Goal: Task Accomplishment & Management: Manage account settings

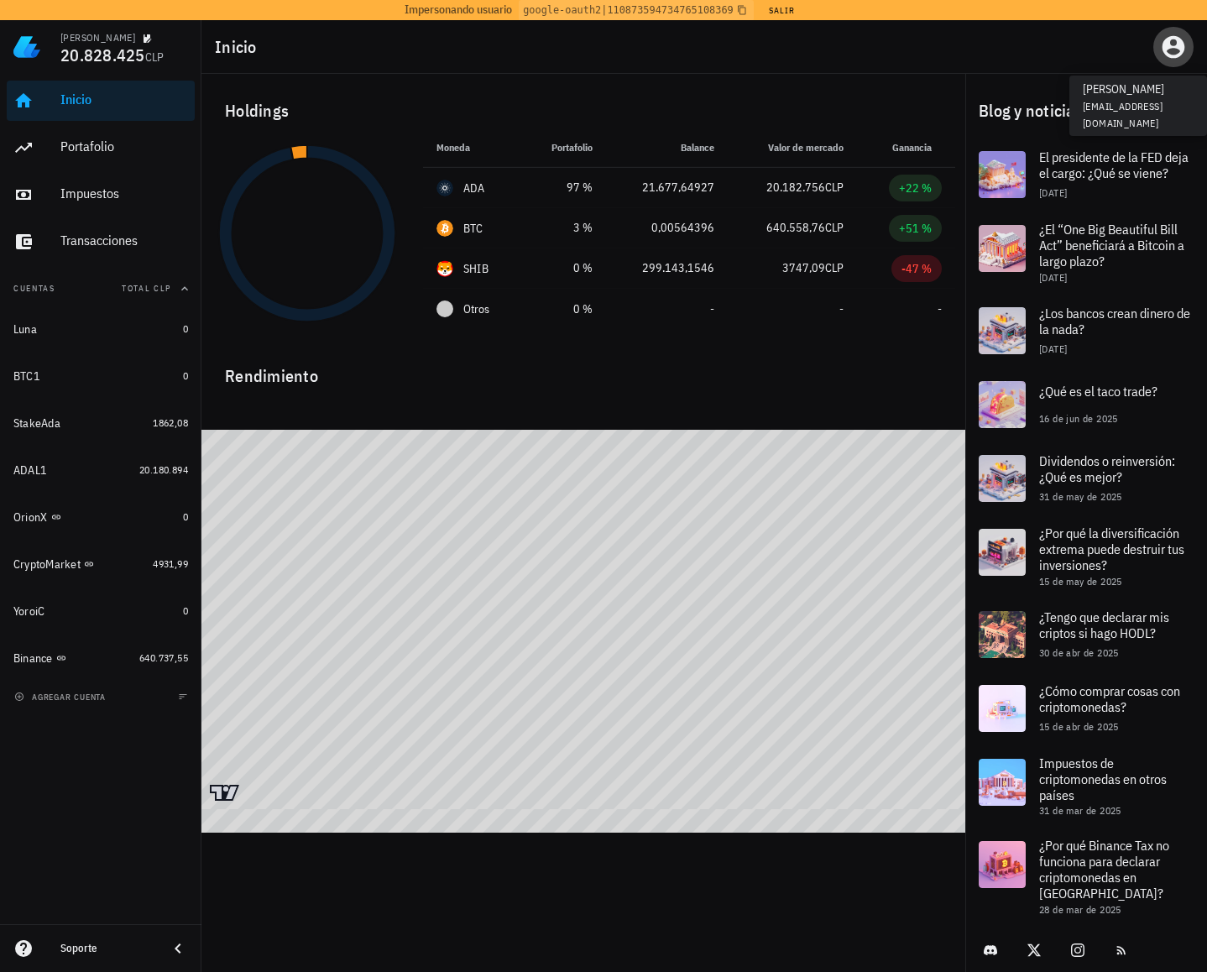
drag, startPoint x: 1177, startPoint y: 48, endPoint x: 1168, endPoint y: 57, distance: 13.1
click at [1177, 48] on icon "button" at bounding box center [1174, 47] width 23 height 23
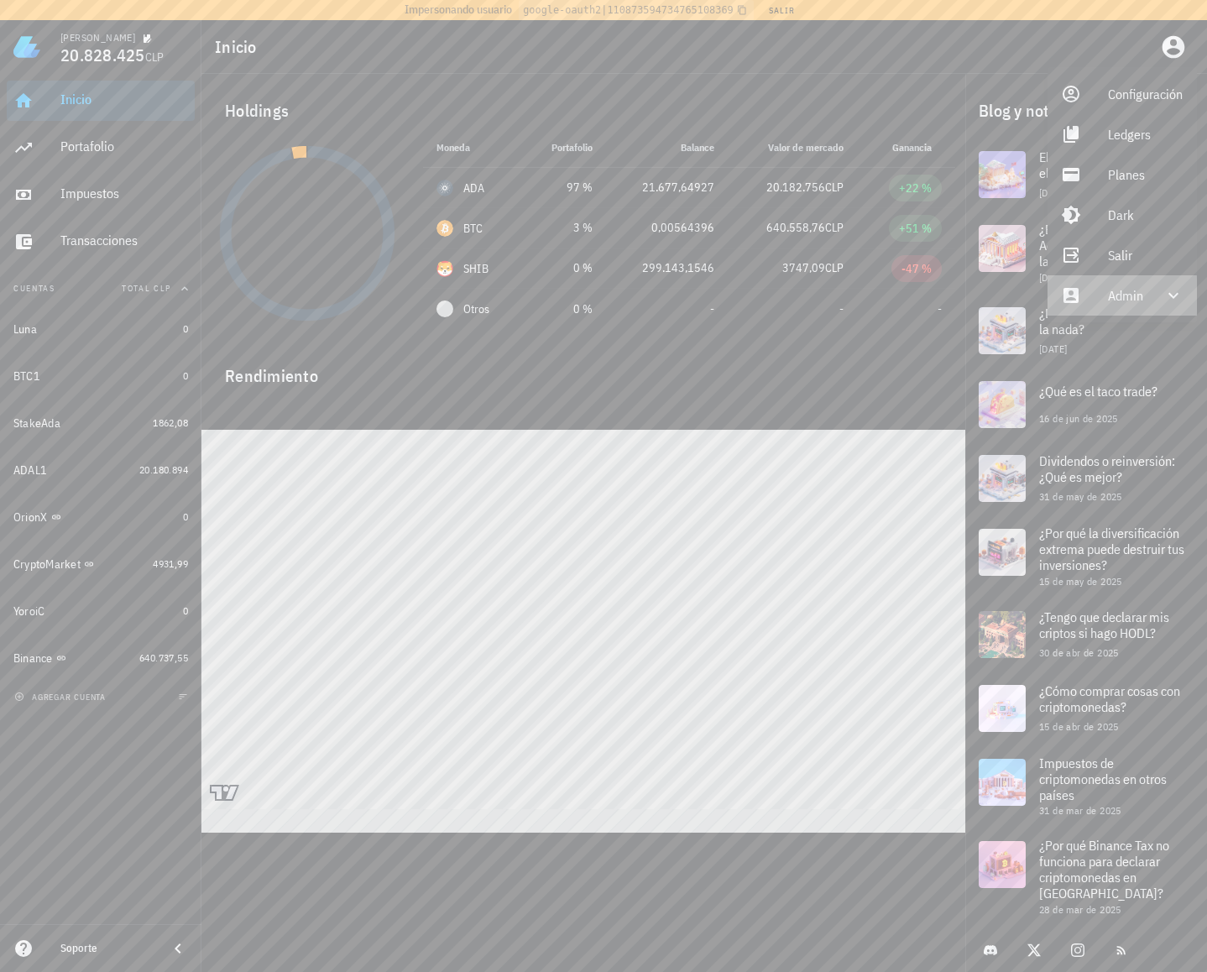
click at [1137, 294] on div "Admin" at bounding box center [1125, 296] width 35 height 34
click at [1106, 337] on link "Impersonar" at bounding box center [1123, 336] width 151 height 40
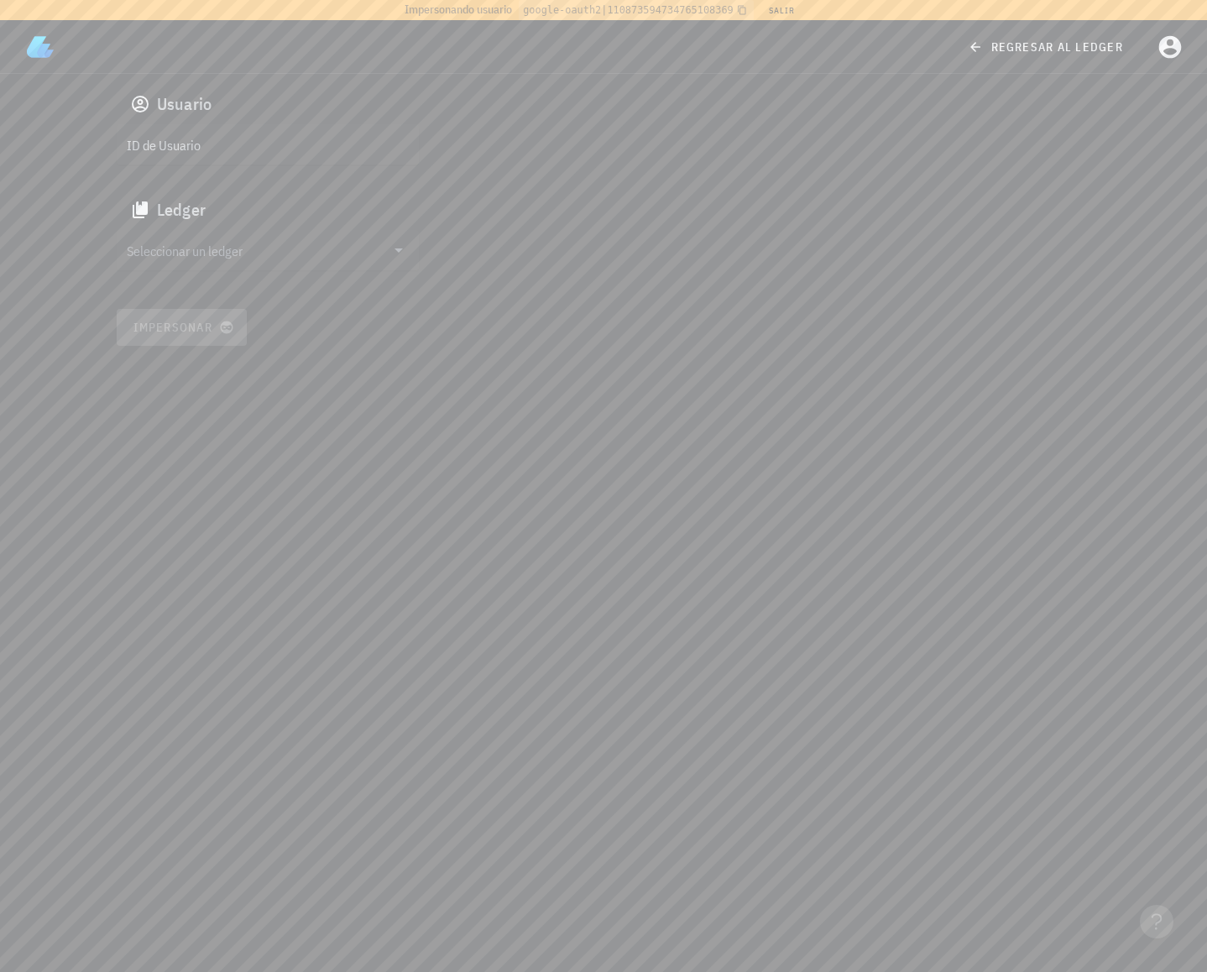
click at [309, 153] on input "ID de Usuario" at bounding box center [266, 144] width 279 height 27
paste input "auth0|624a1020407a63006ac9681c"
type input "auth0|624a1020407a63006ac9681c"
click at [268, 258] on input "Seleccionar un ledger" at bounding box center [256, 250] width 259 height 27
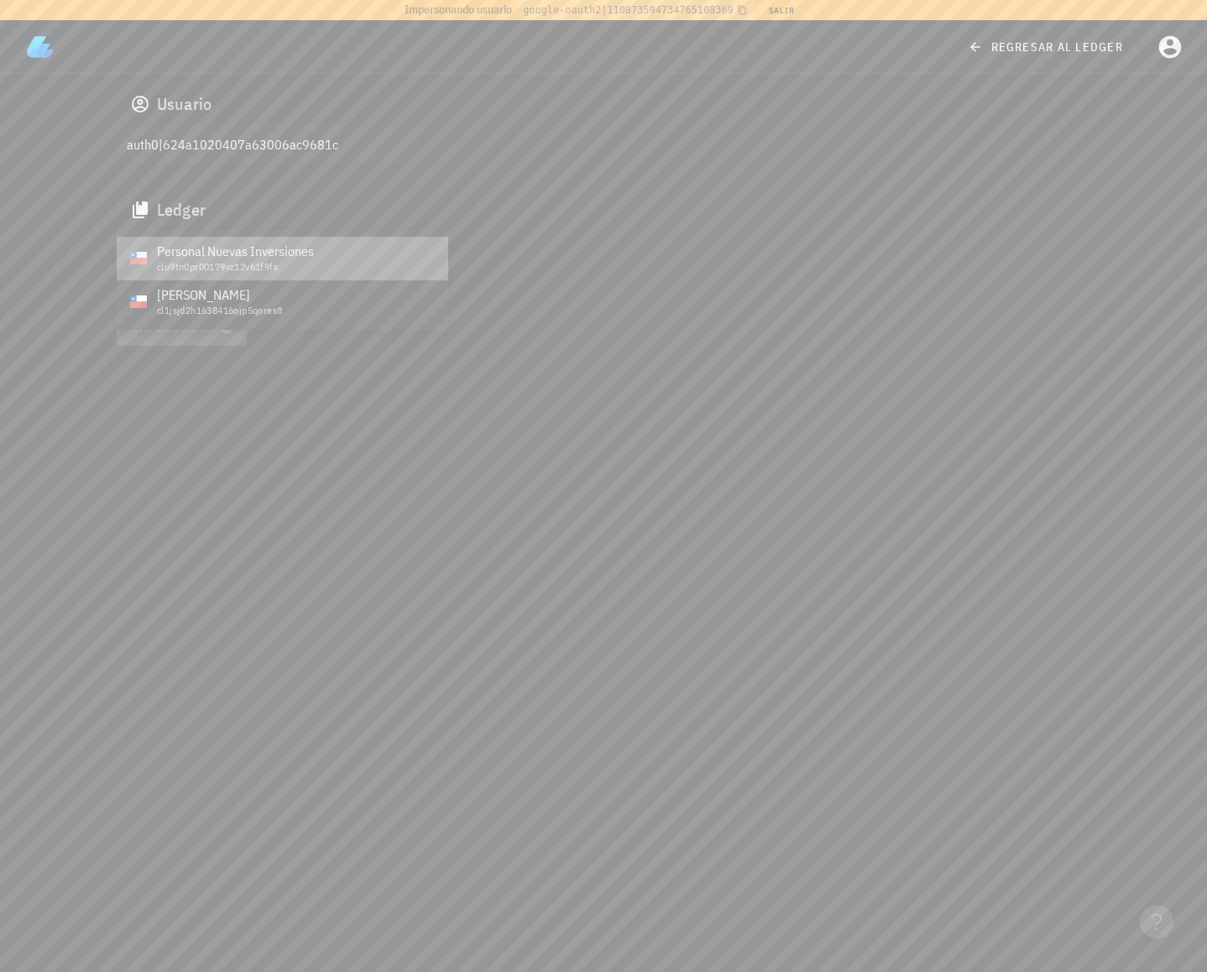
click at [223, 264] on div "clu9tn0pr00179vz12v61f9fs" at bounding box center [296, 267] width 278 height 12
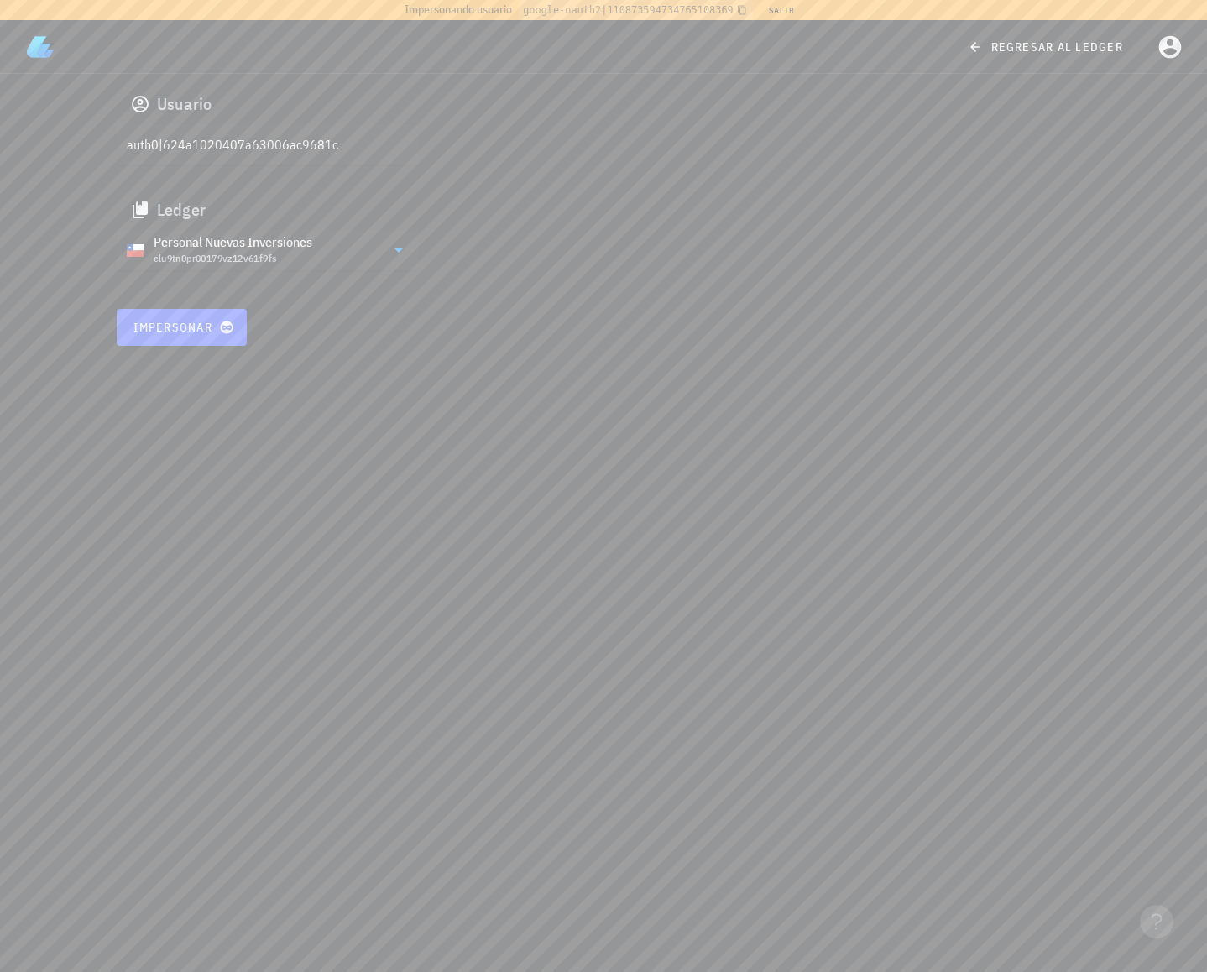
click at [240, 250] on div "clu9tn0pr00179vz12v61f9fs" at bounding box center [233, 258] width 159 height 17
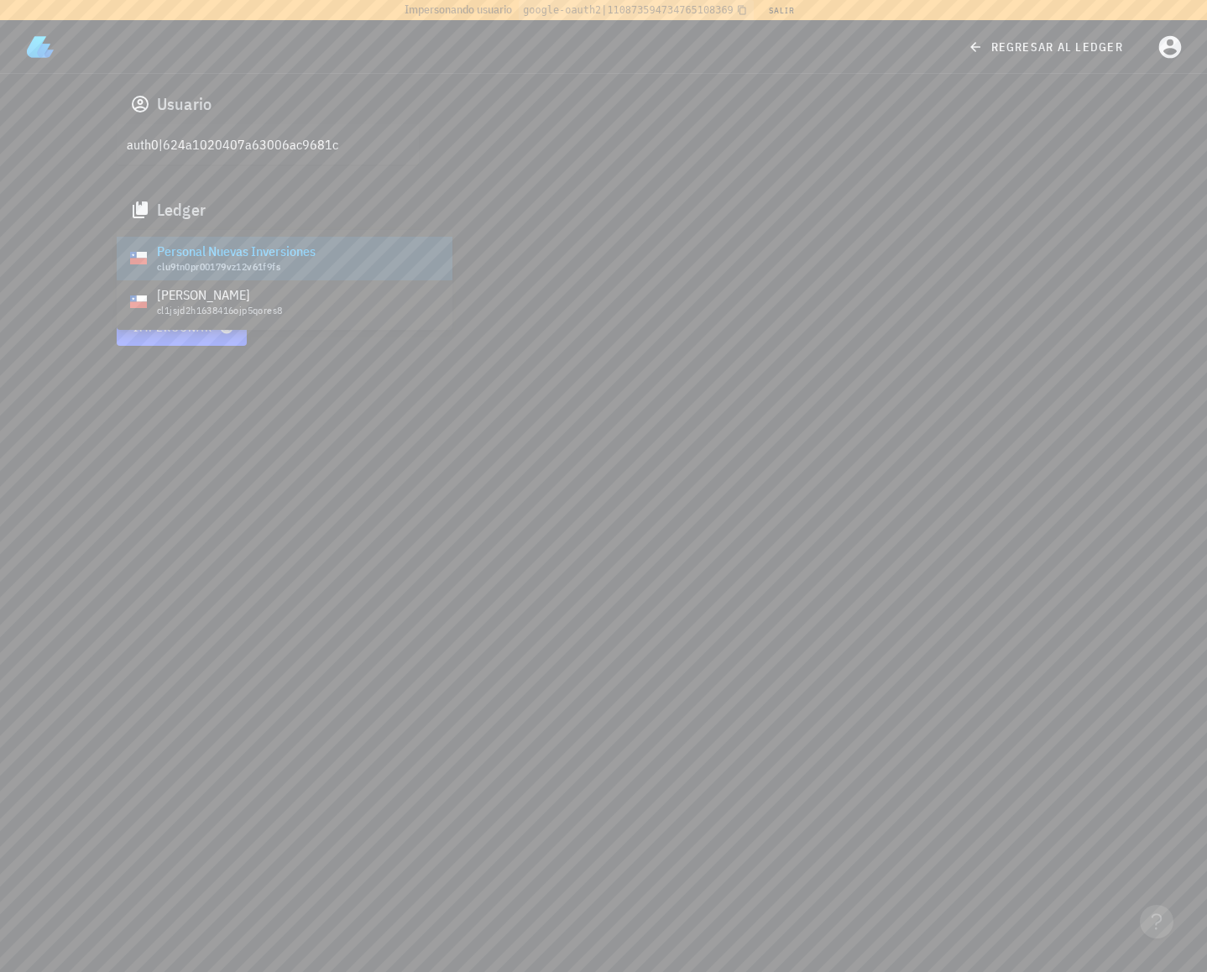
drag, startPoint x: 663, startPoint y: 310, endPoint x: 391, endPoint y: 93, distance: 347.7
click at [663, 309] on div "Usuario auth0|624a1020407a63006ac9681c Ledger Personal Nuevas Inversiones clu9t…" at bounding box center [604, 215] width 995 height 282
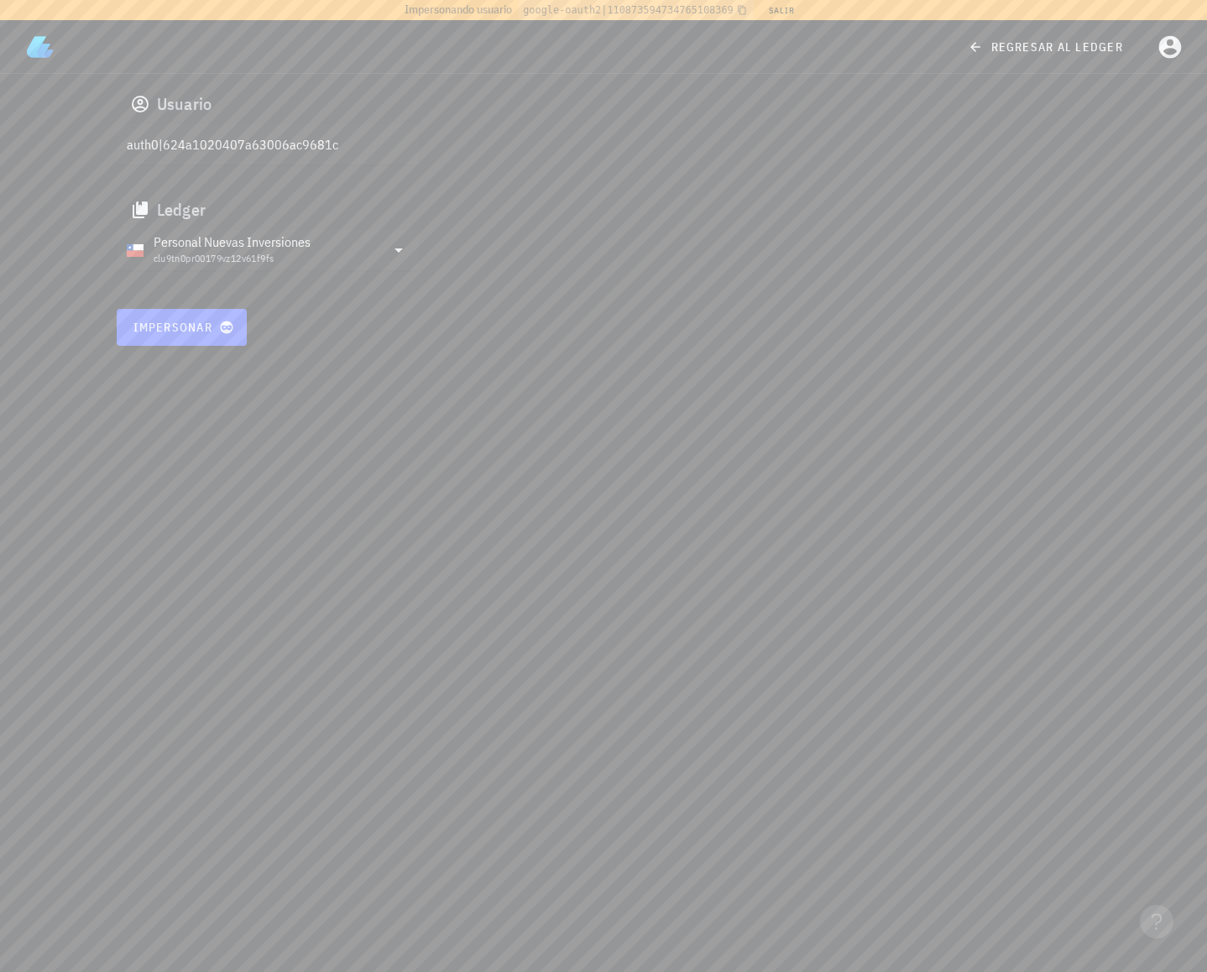
click at [285, 249] on div "Personal Nuevas Inversiones" at bounding box center [232, 241] width 157 height 17
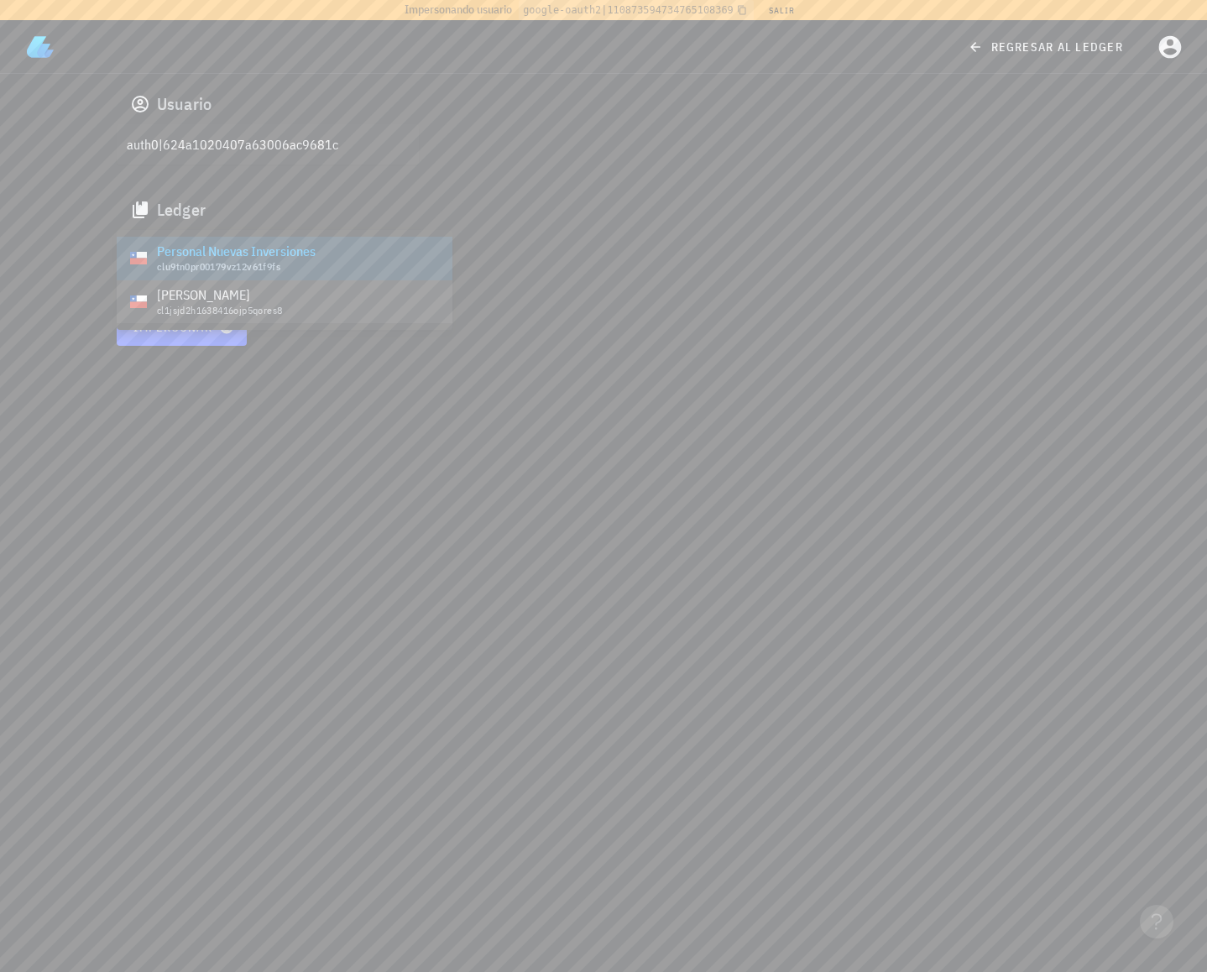
click at [267, 294] on div "Francisco" at bounding box center [298, 295] width 282 height 16
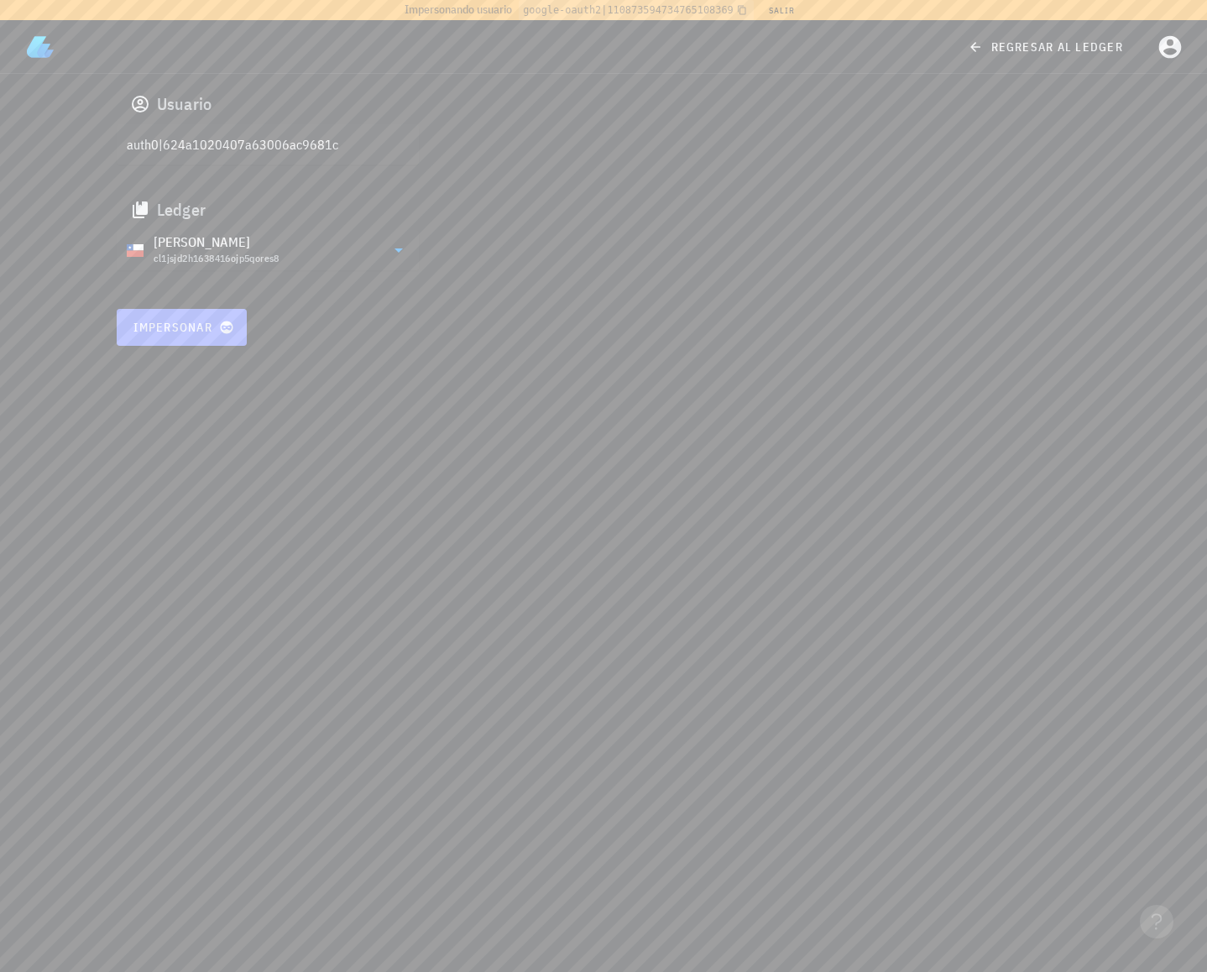
click at [182, 336] on button "Impersonar" at bounding box center [182, 327] width 131 height 37
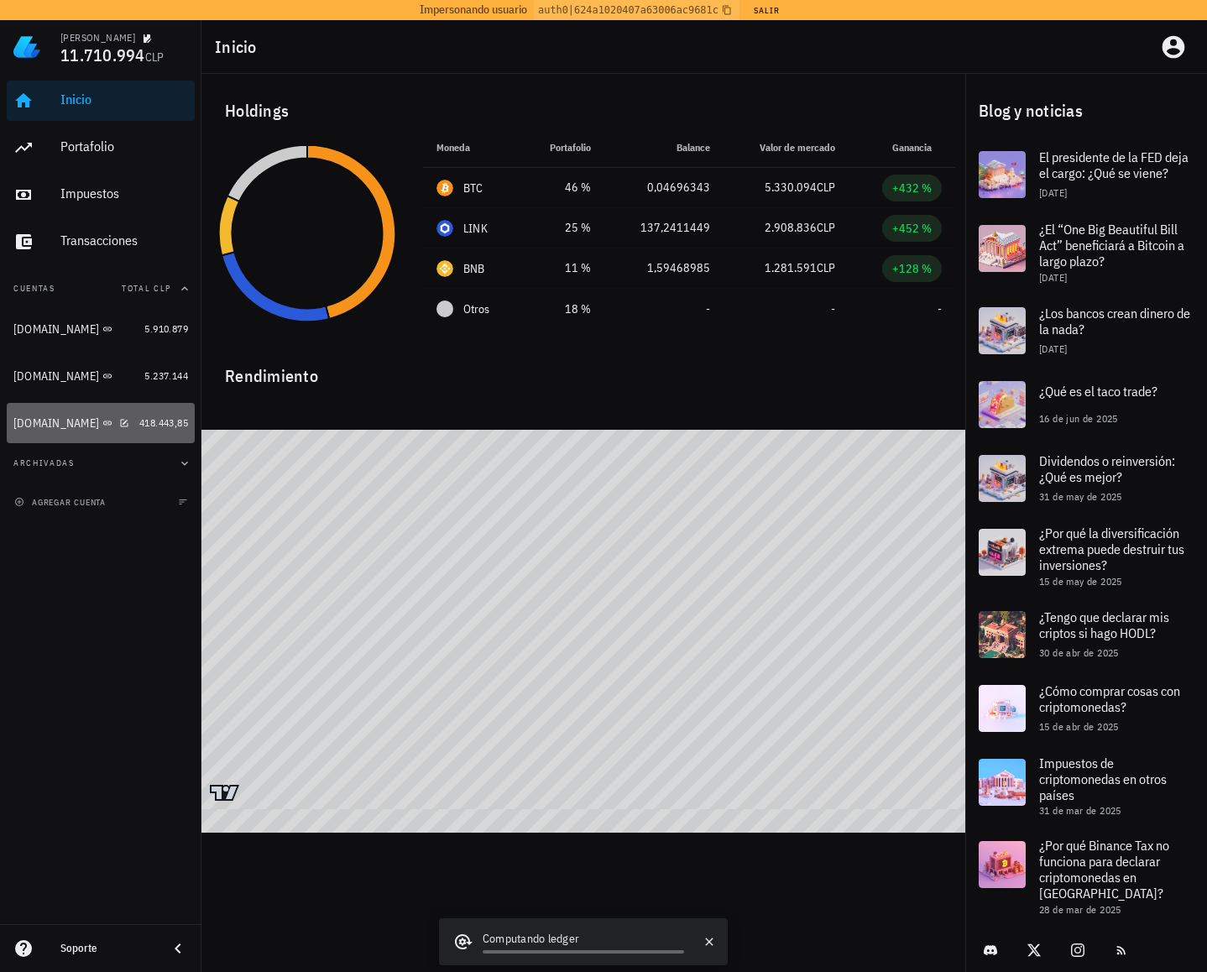
click at [50, 421] on div "CryptoMarket.com" at bounding box center [56, 423] width 86 height 14
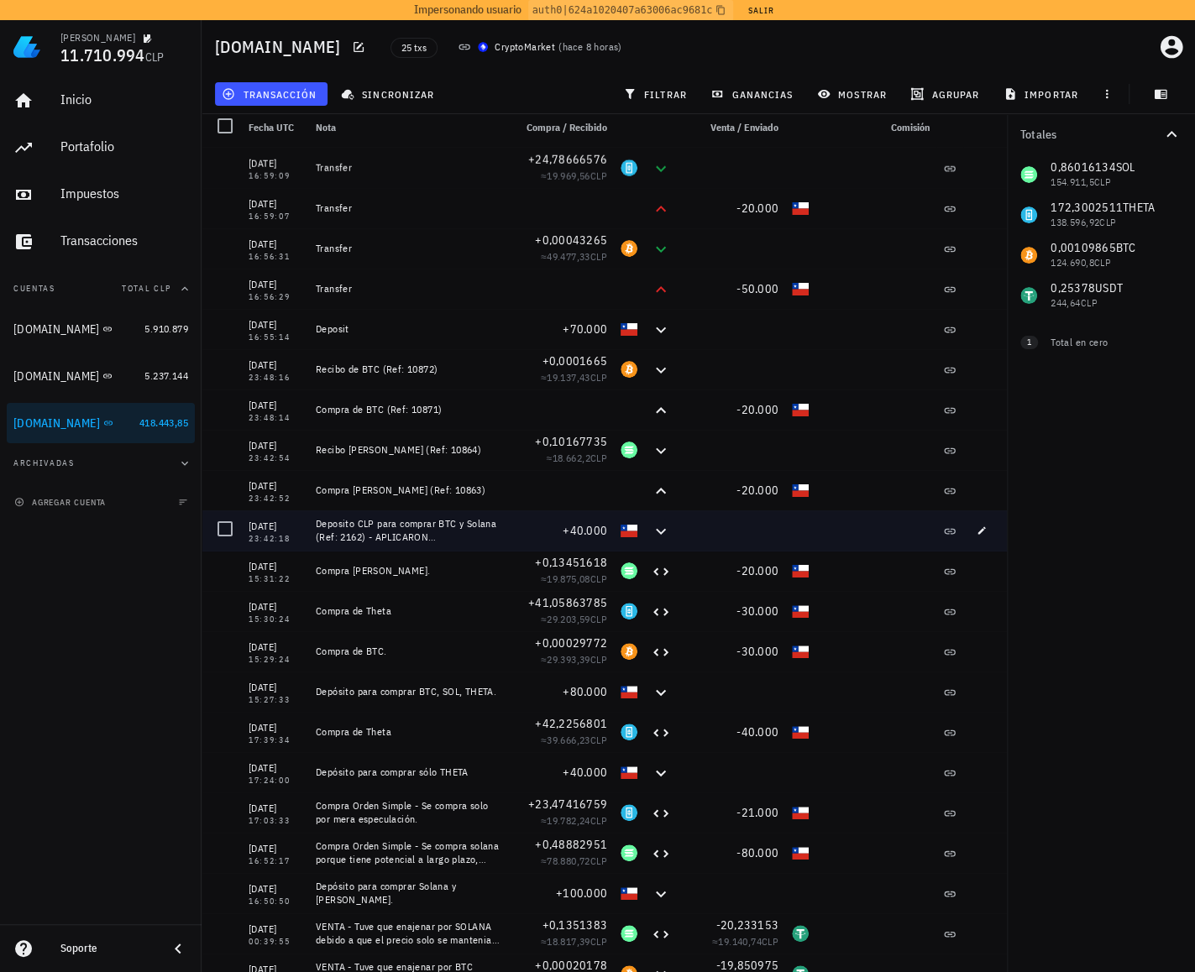
click at [327, 534] on div "Deposito CLP para comprar BTC y Solana (Ref: 2162) - APLICARON ACTUALIZACIÓN EN…" at bounding box center [408, 530] width 184 height 27
drag, startPoint x: 322, startPoint y: 516, endPoint x: 682, endPoint y: 526, distance: 359.5
click at [682, 526] on div "13/08/2025 23:42:18 Deposito CLP para comprar BTC y Solana (Ref: 2162) - APLICA…" at bounding box center [603, 530] width 805 height 40
click at [970, 536] on button "button" at bounding box center [982, 531] width 24 height 24
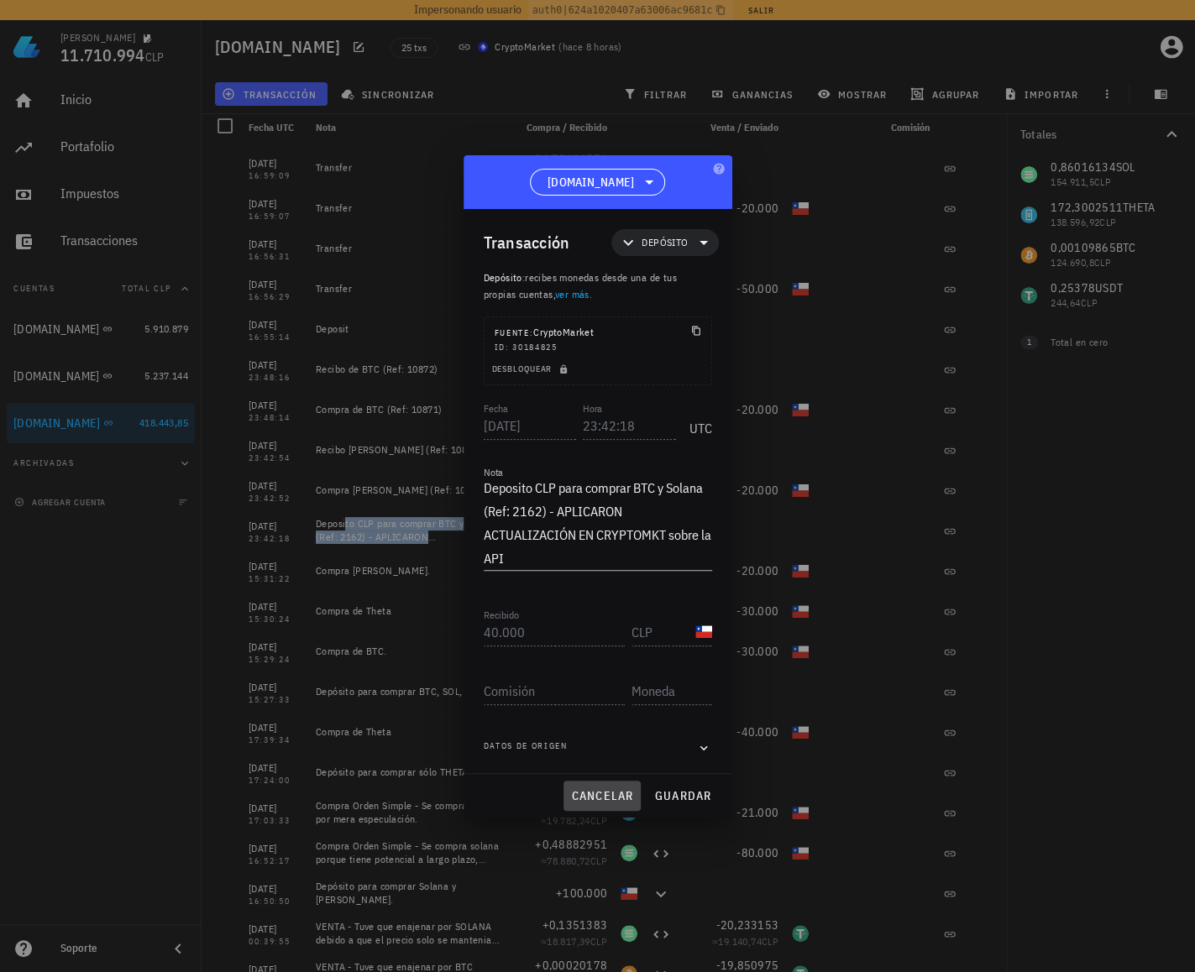
click at [603, 788] on span "cancelar" at bounding box center [601, 795] width 63 height 15
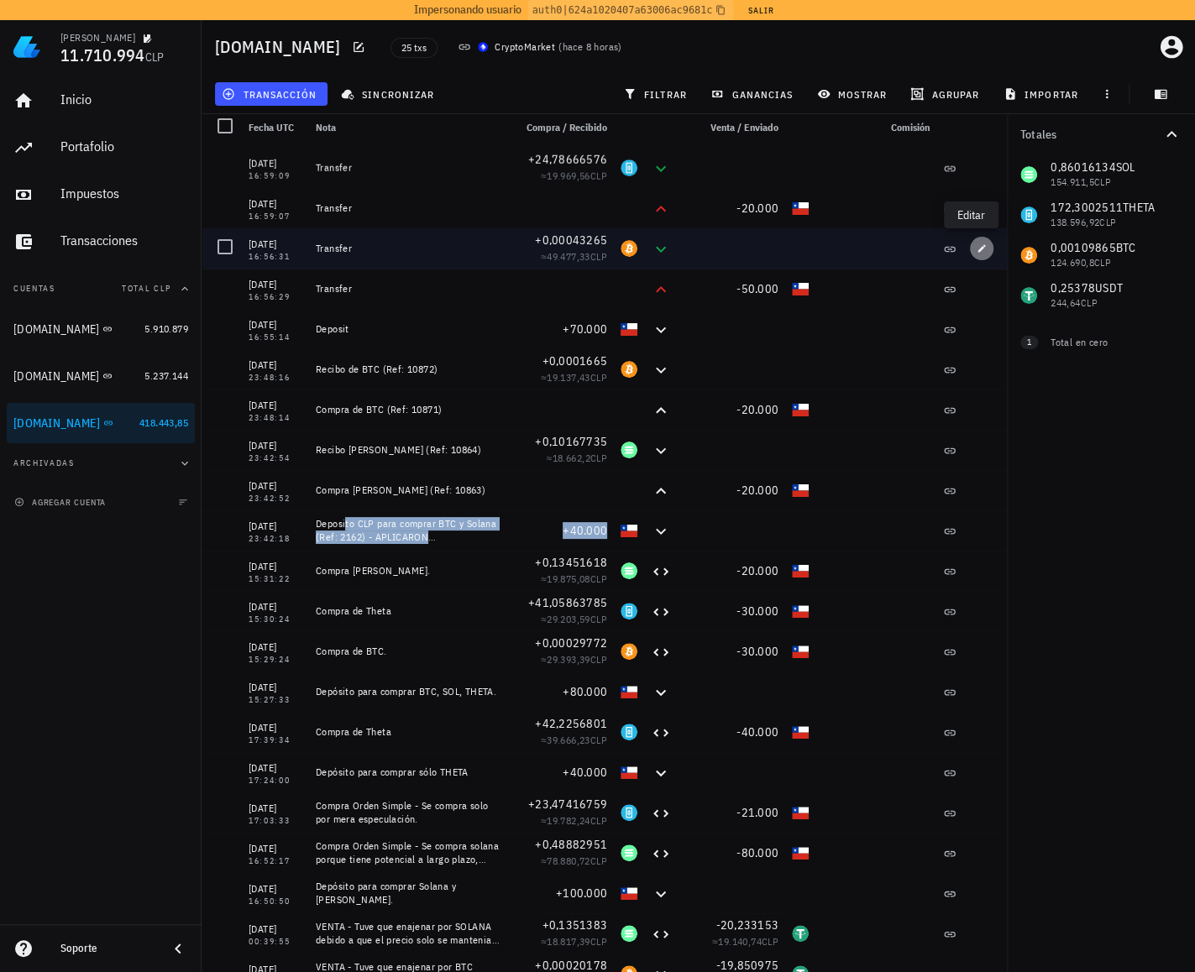
click at [978, 251] on icon "button" at bounding box center [982, 248] width 8 height 8
type input "2025-08-15"
type input "16:56:31"
type textarea "Transfer"
type input "0,00043265"
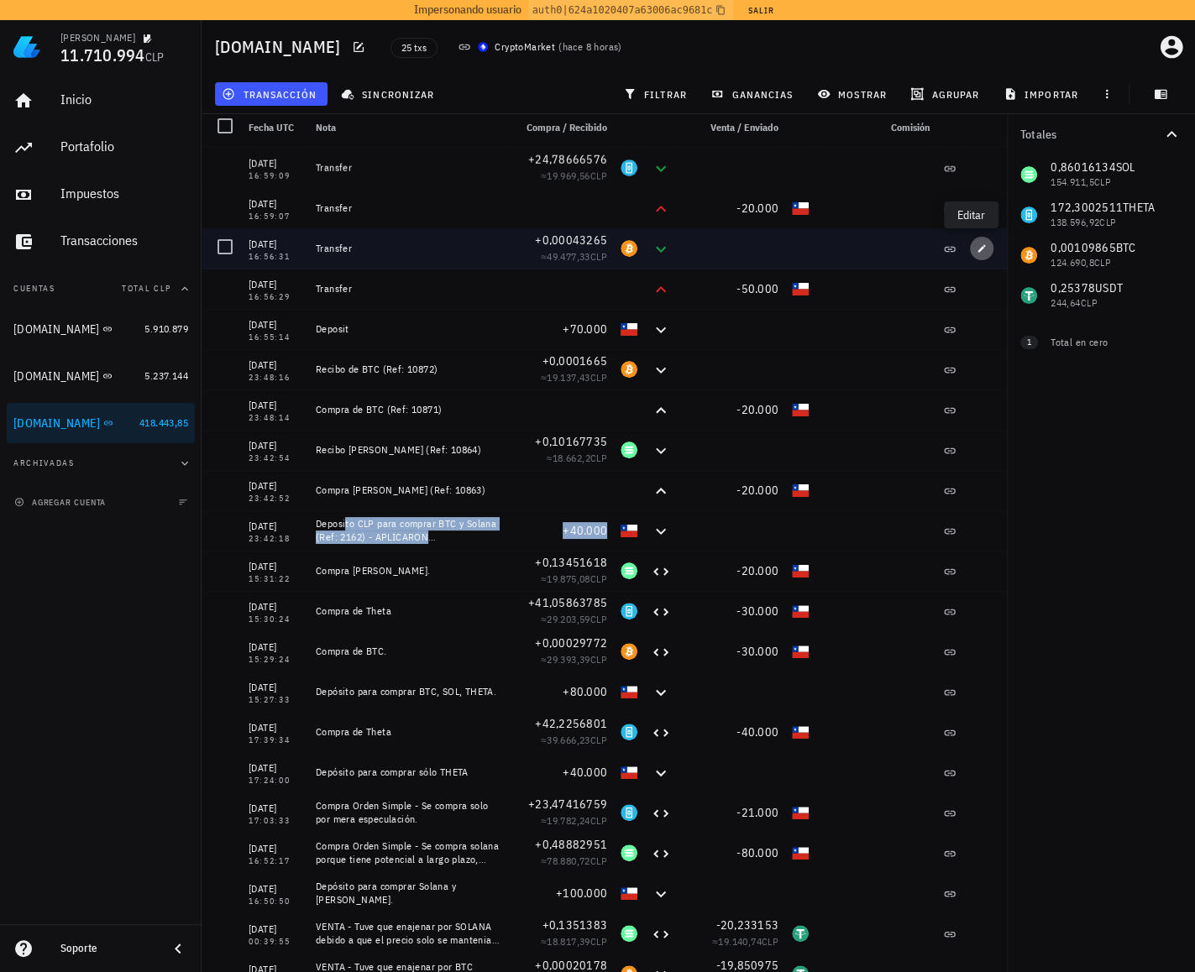
type input "BTC"
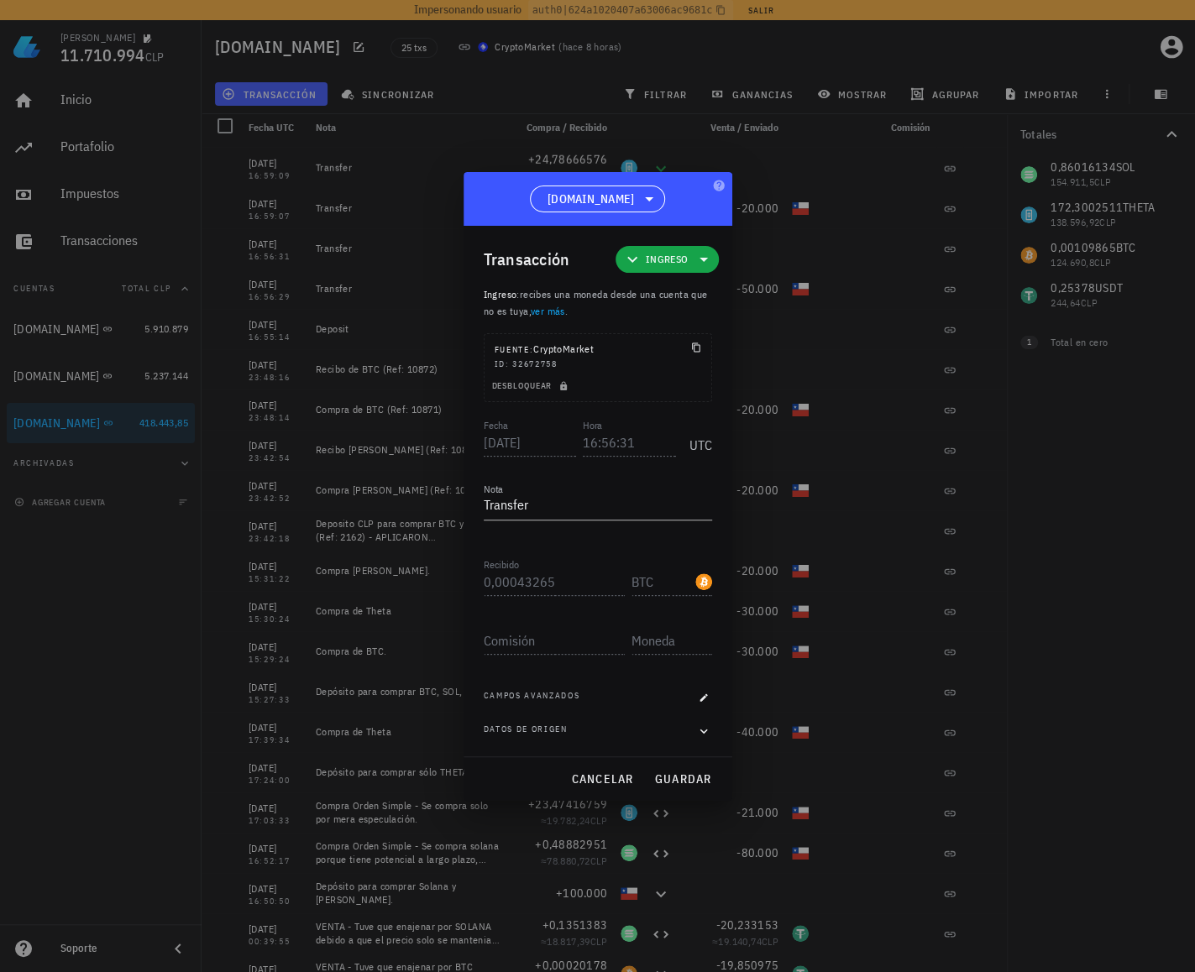
click at [713, 733] on div "Transacción Ingreso Ingreso : recibes una moneda desde una cuenta que no es tuy…" at bounding box center [597, 491] width 269 height 531
click at [704, 728] on icon "button" at bounding box center [703, 731] width 15 height 20
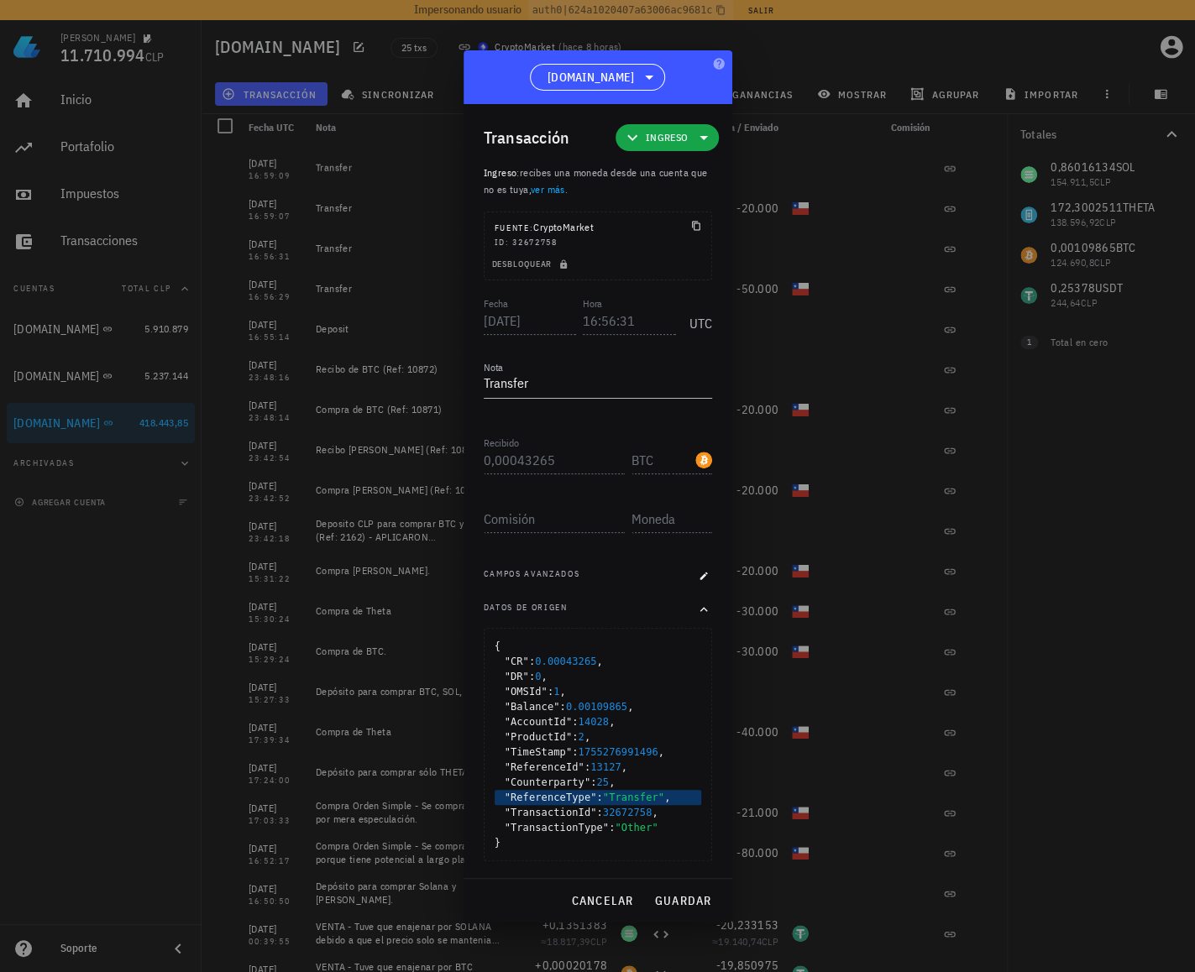
click at [623, 793] on span ""Transfer"" at bounding box center [633, 798] width 61 height 12
copy span "Transfer"
drag, startPoint x: 593, startPoint y: 899, endPoint x: 368, endPoint y: 406, distance: 542.5
click at [591, 897] on span "cancelar" at bounding box center [601, 900] width 63 height 15
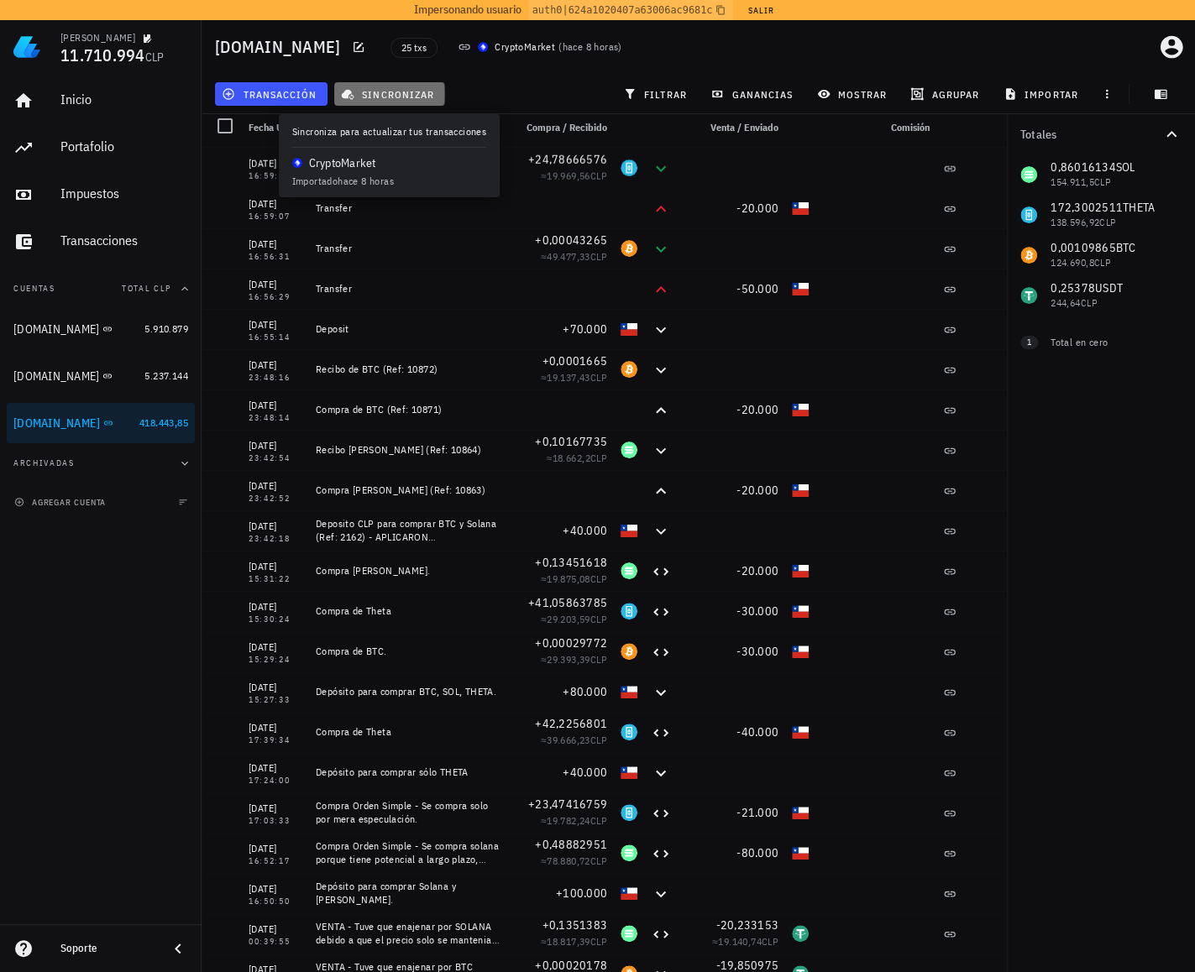
click at [375, 94] on span "sincronizar" at bounding box center [389, 93] width 90 height 13
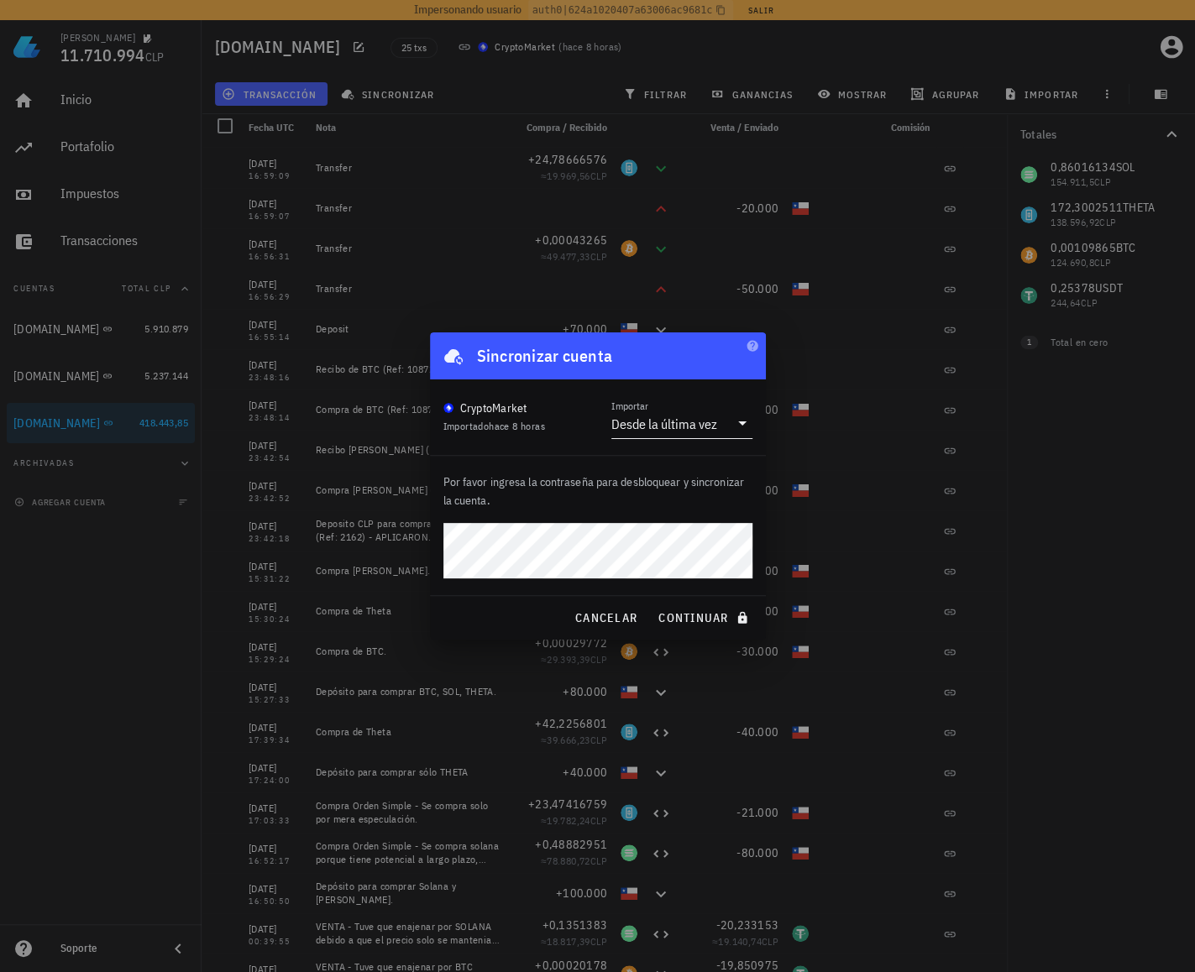
click at [700, 428] on div "Desde la última vez" at bounding box center [664, 424] width 106 height 17
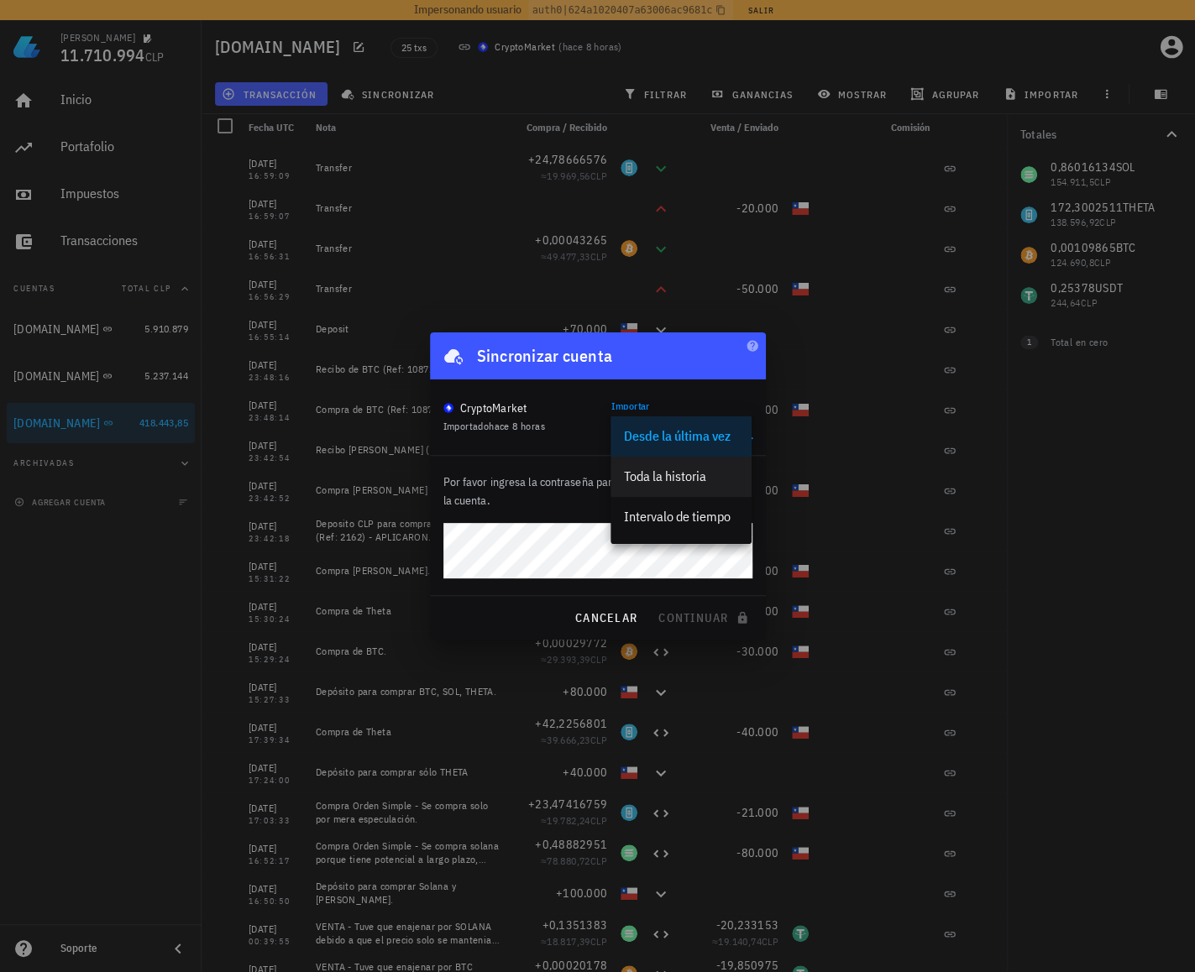
click at [661, 484] on div "Toda la historia" at bounding box center [681, 476] width 114 height 16
click at [686, 414] on div "Toda la historia" at bounding box center [670, 424] width 118 height 29
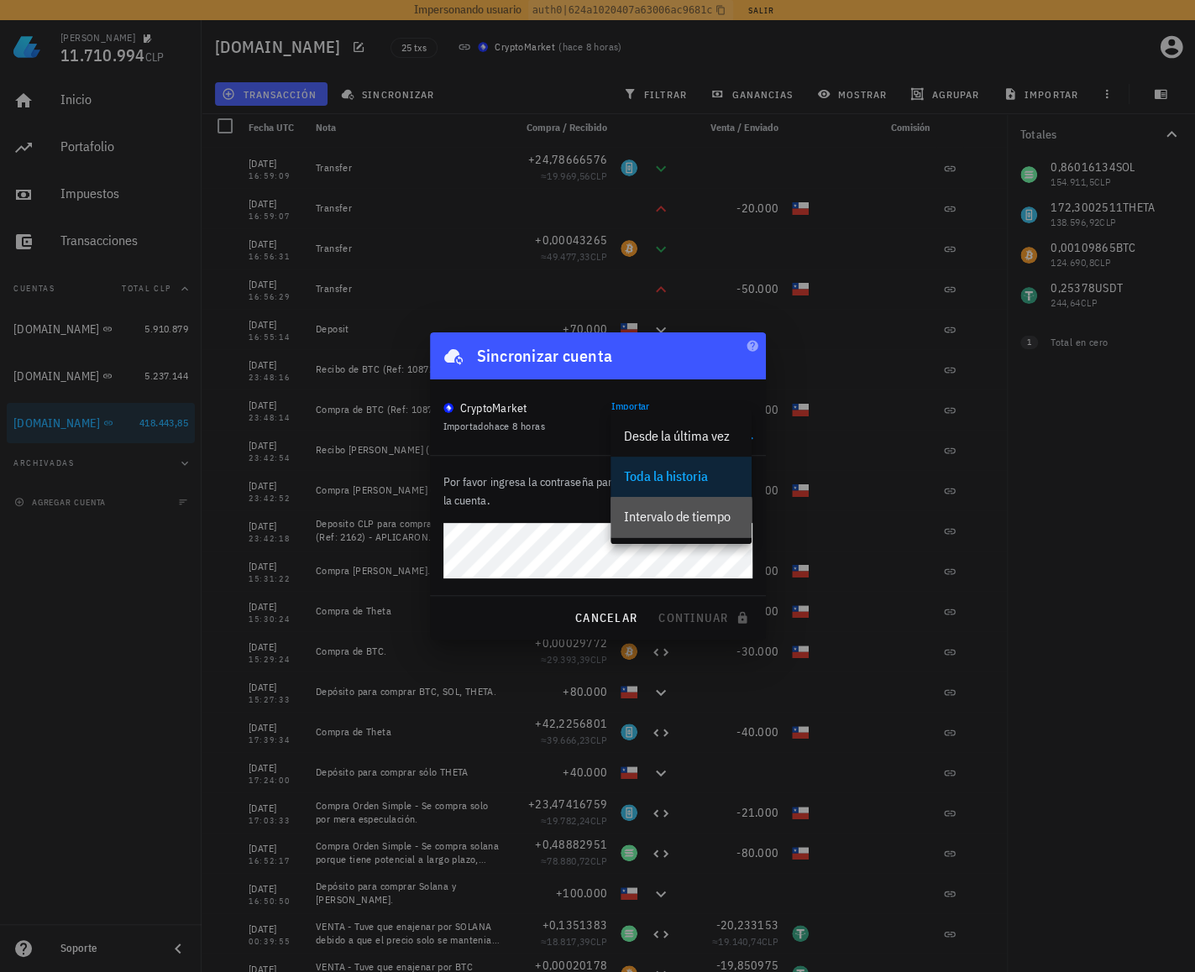
click at [658, 521] on div "Intervalo de tiempo" at bounding box center [681, 517] width 114 height 16
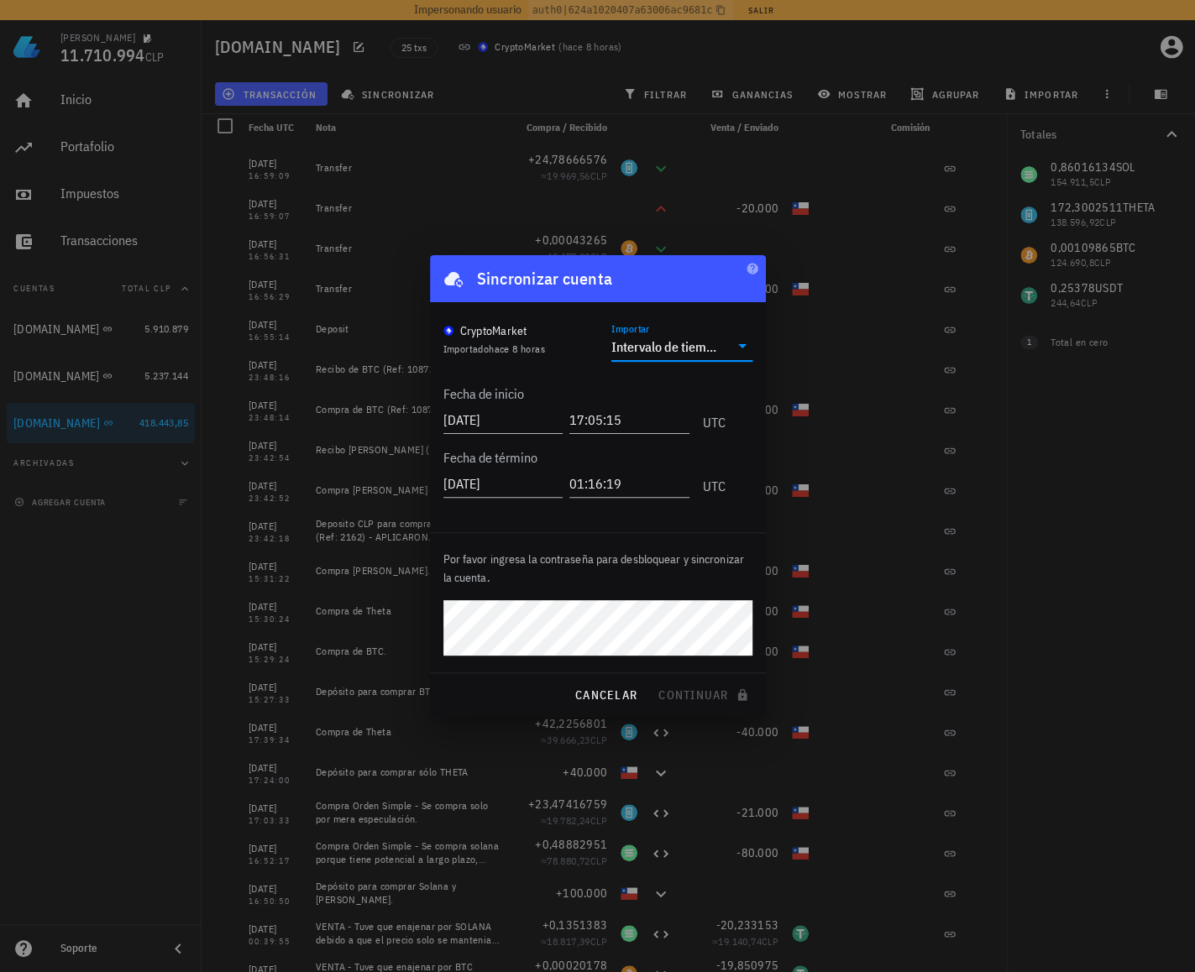
click at [707, 344] on div "Intervalo de tiempo" at bounding box center [664, 346] width 106 height 17
click at [516, 350] on span "hace 8 horas" at bounding box center [517, 349] width 56 height 13
click at [611, 701] on span "cancelar" at bounding box center [605, 695] width 63 height 15
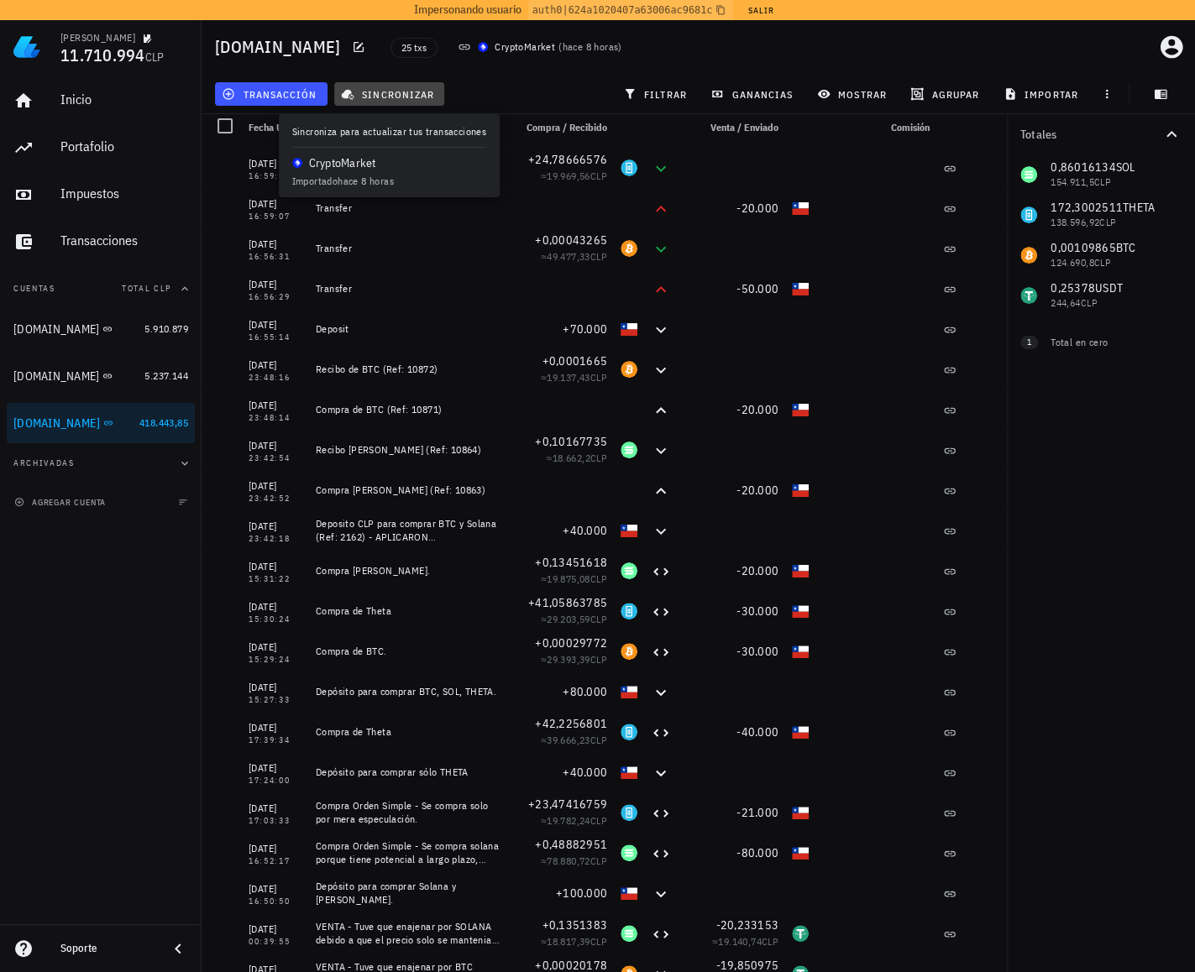
click at [381, 93] on span "sincronizar" at bounding box center [389, 93] width 90 height 13
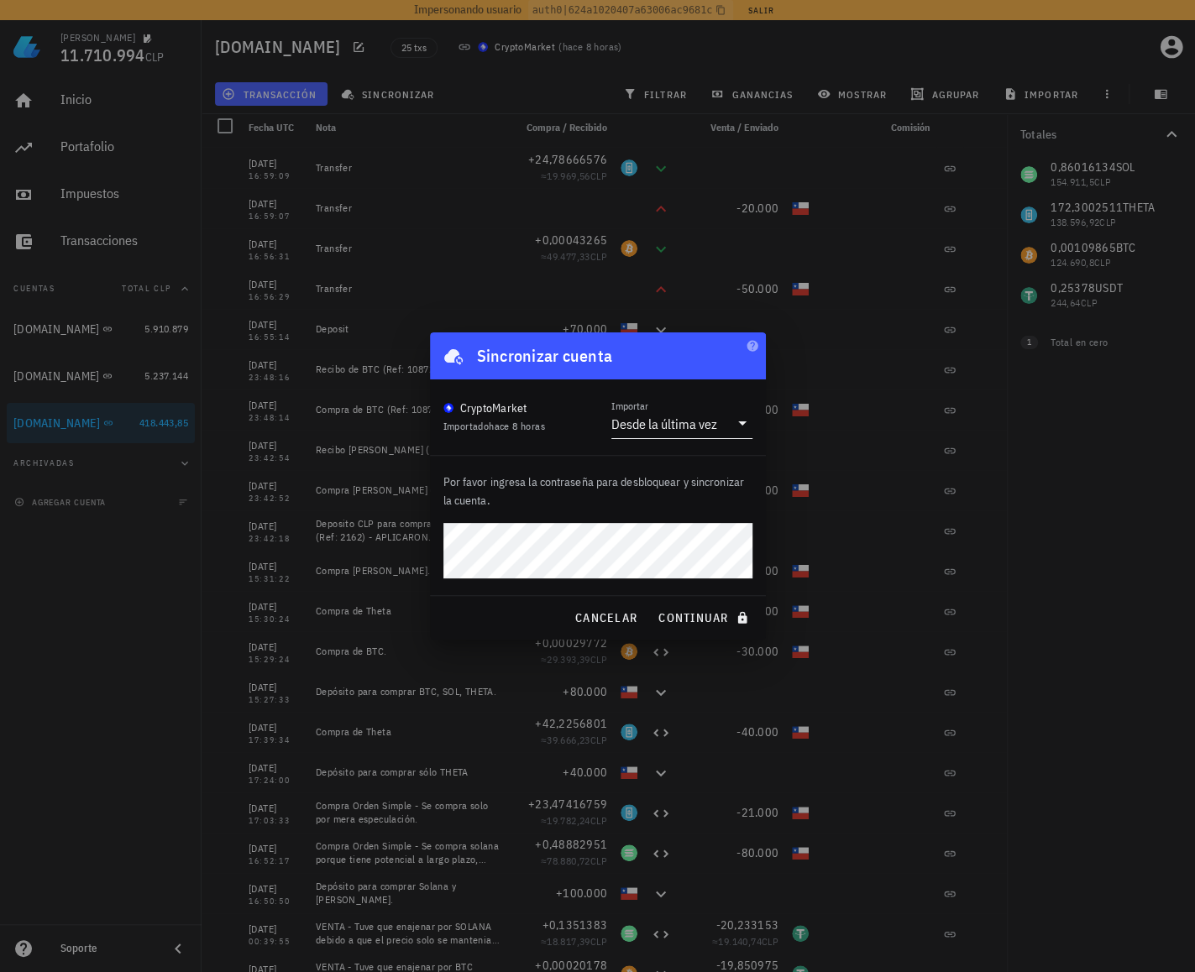
click at [716, 428] on div "Desde la última vez" at bounding box center [670, 424] width 118 height 29
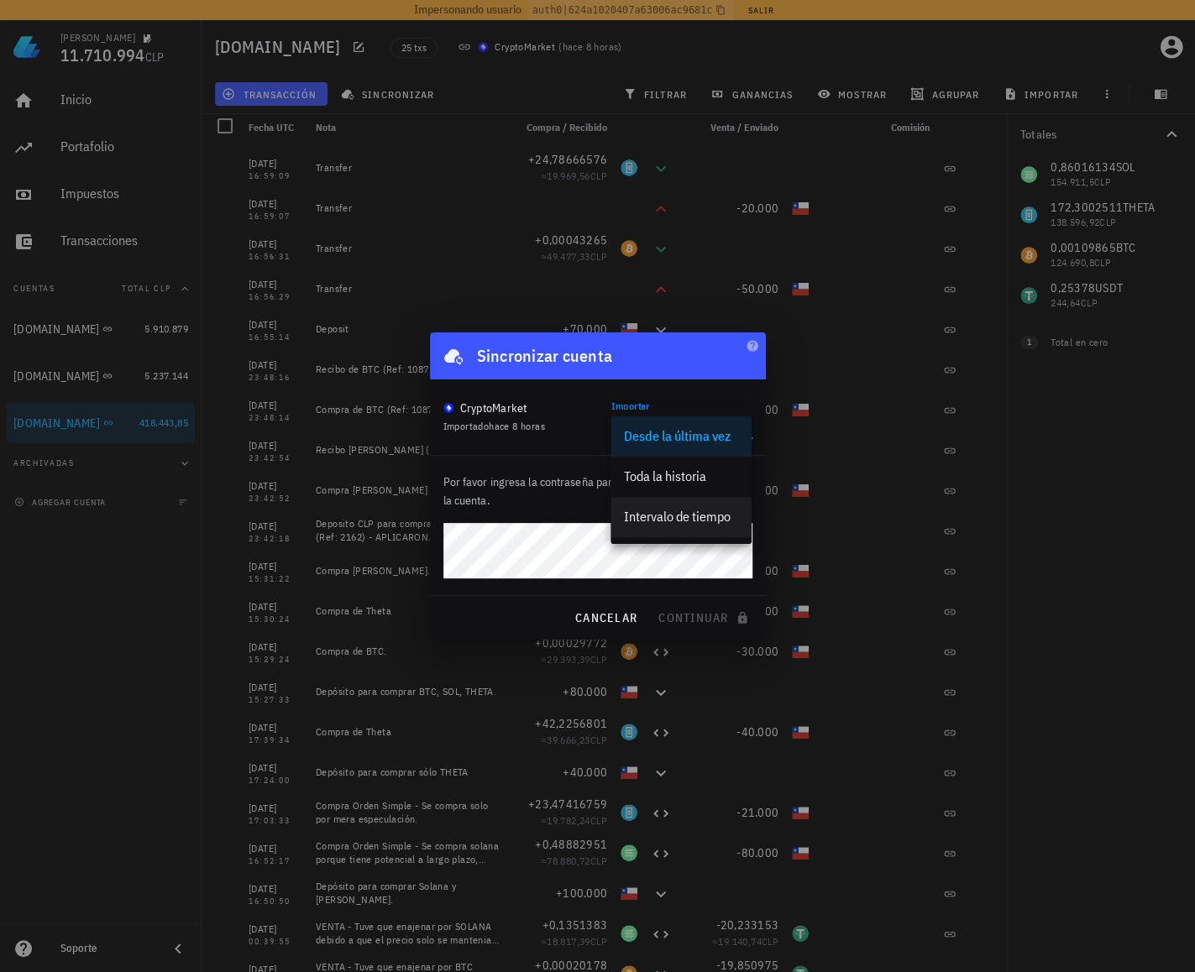
click at [697, 521] on div "Intervalo de tiempo" at bounding box center [681, 517] width 114 height 16
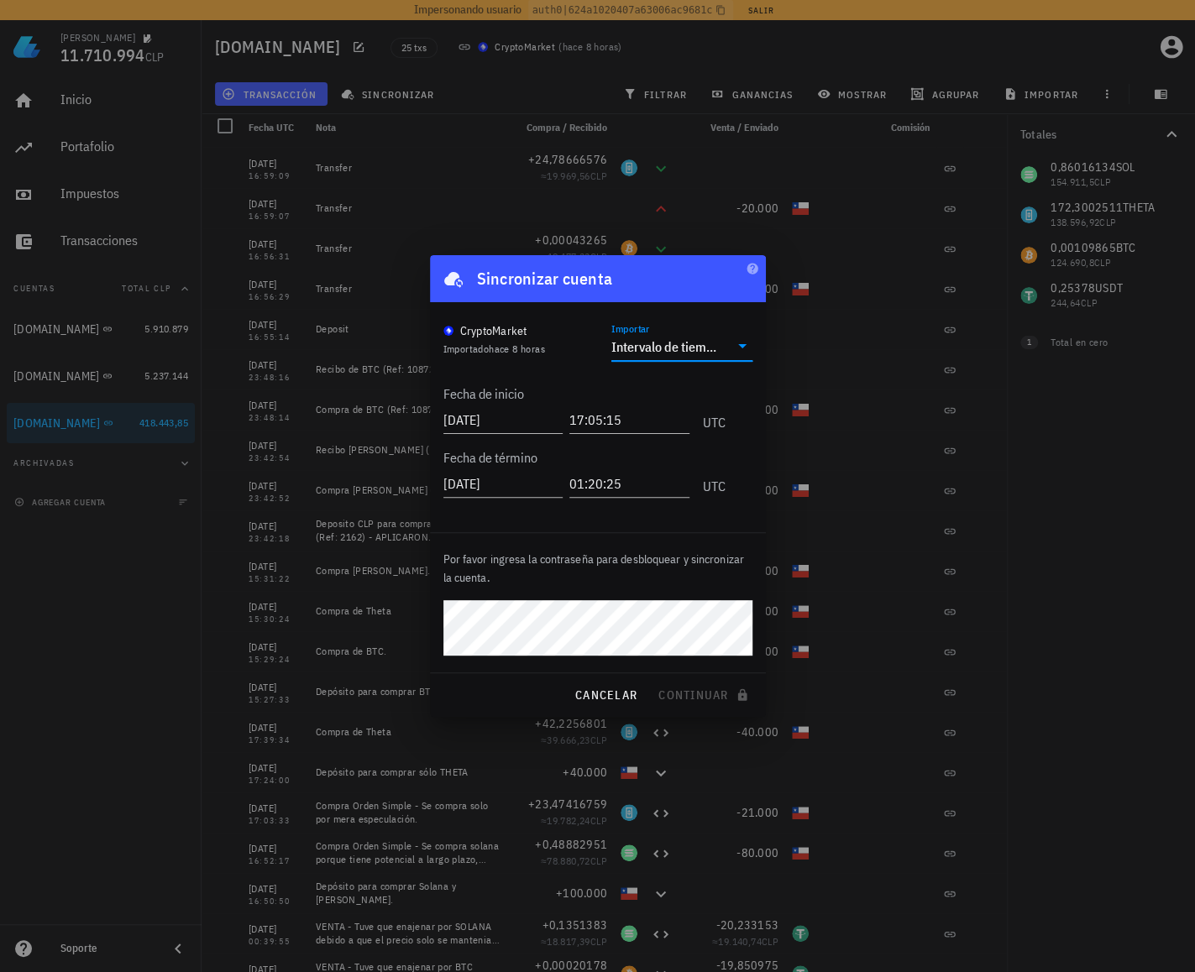
click at [685, 350] on div "Intervalo de tiempo" at bounding box center [664, 346] width 106 height 17
click at [568, 351] on div "CryptoMarket Importado hace 8 horas Importar Intervalo de tiempo" at bounding box center [597, 340] width 309 height 42
drag, startPoint x: 514, startPoint y: 416, endPoint x: 495, endPoint y: 414, distance: 18.5
click at [495, 414] on input "2025-08-15" at bounding box center [504, 419] width 123 height 27
type input "2025-08-01"
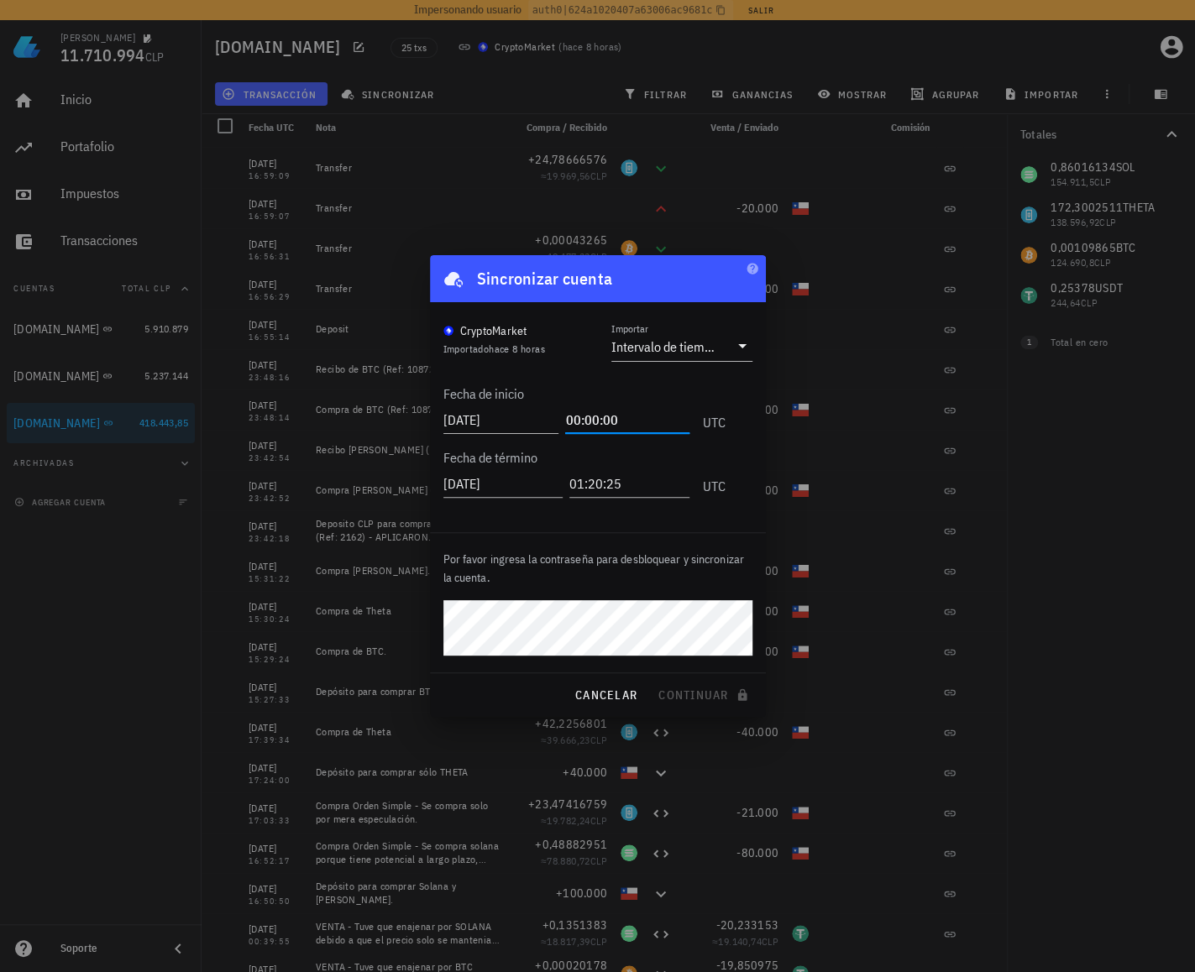
type input "00:00:00"
click at [589, 368] on div "Fecha de inicio 2025-08-01 00:00:00 UTC Fecha de término 2025-08-16 01:20:25 UTC" at bounding box center [597, 438] width 309 height 154
click at [680, 353] on div "Intervalo de tiempo" at bounding box center [664, 346] width 106 height 17
click at [606, 698] on span "cancelar" at bounding box center [605, 695] width 63 height 15
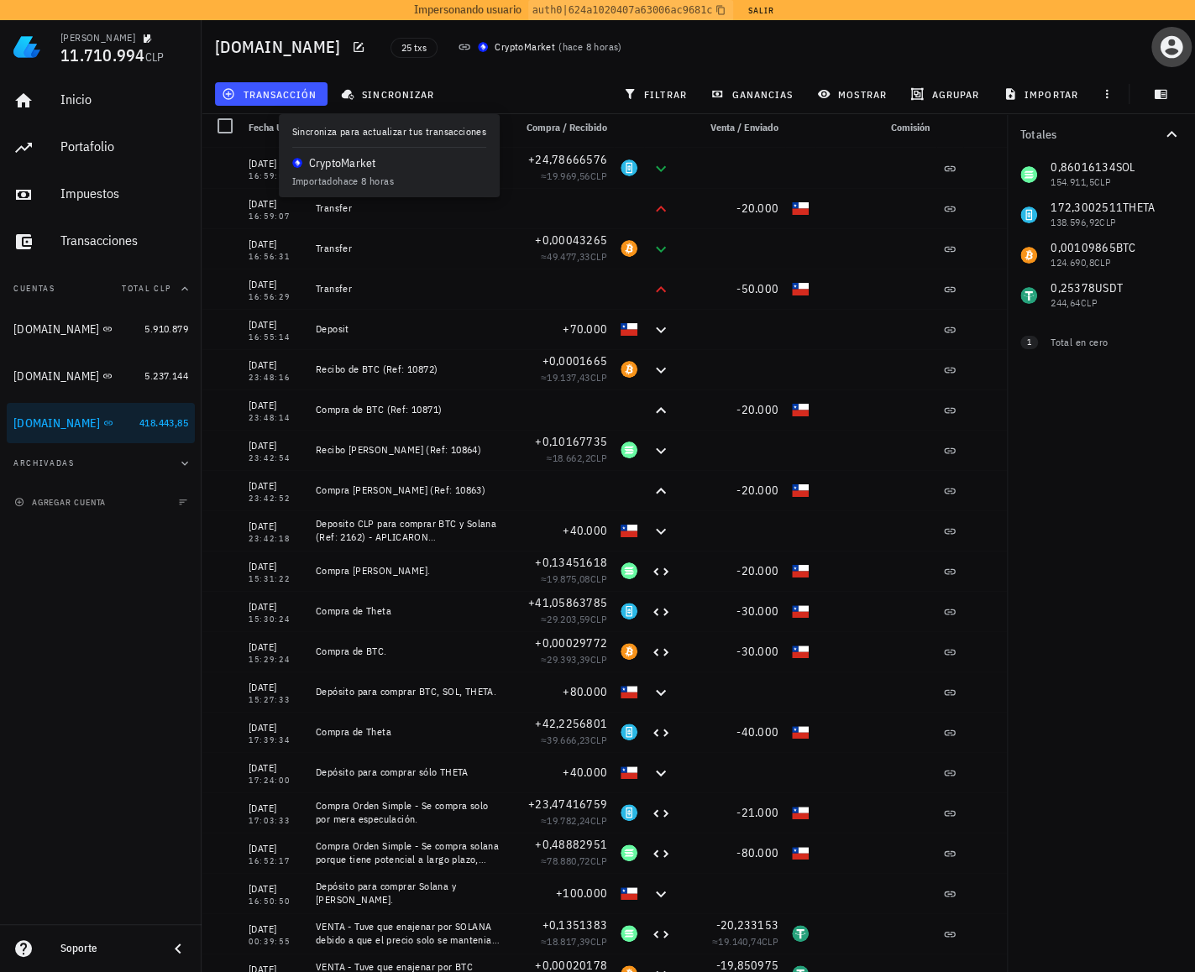
click at [1158, 55] on span "button" at bounding box center [1171, 47] width 40 height 27
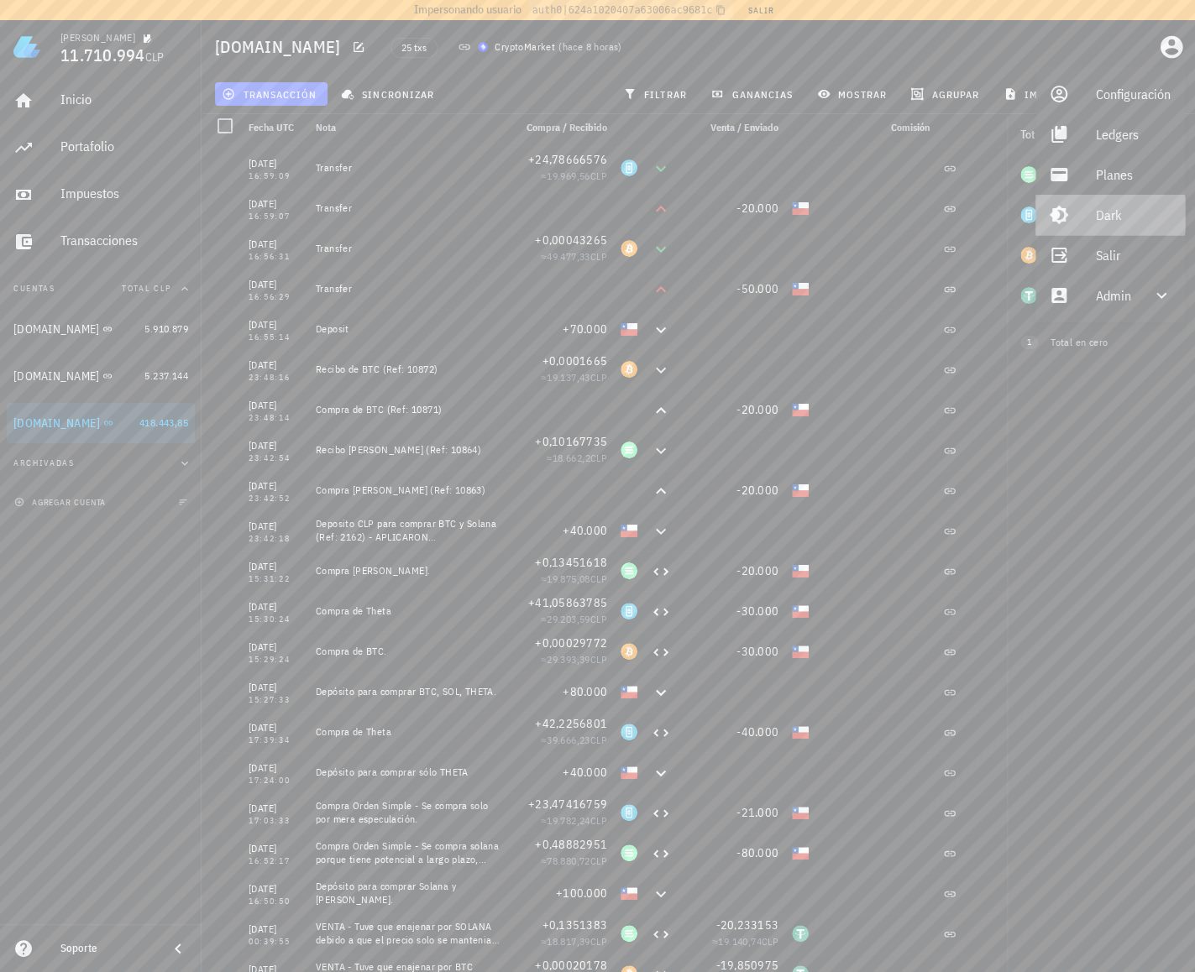
click at [1118, 216] on div "Dark" at bounding box center [1134, 215] width 76 height 34
click at [1120, 214] on div "Automático" at bounding box center [1139, 207] width 86 height 13
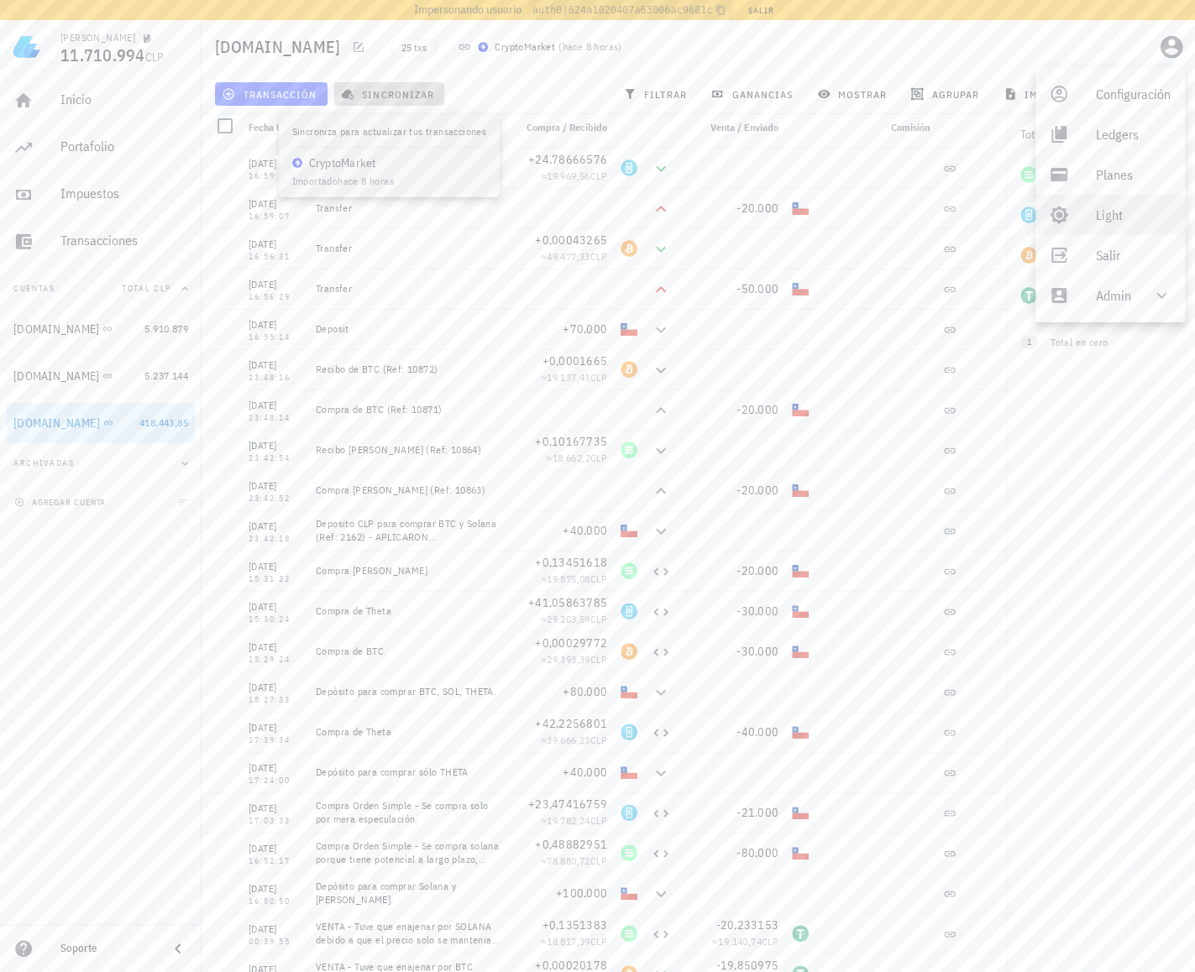
click at [382, 98] on span "sincronizar" at bounding box center [389, 93] width 90 height 13
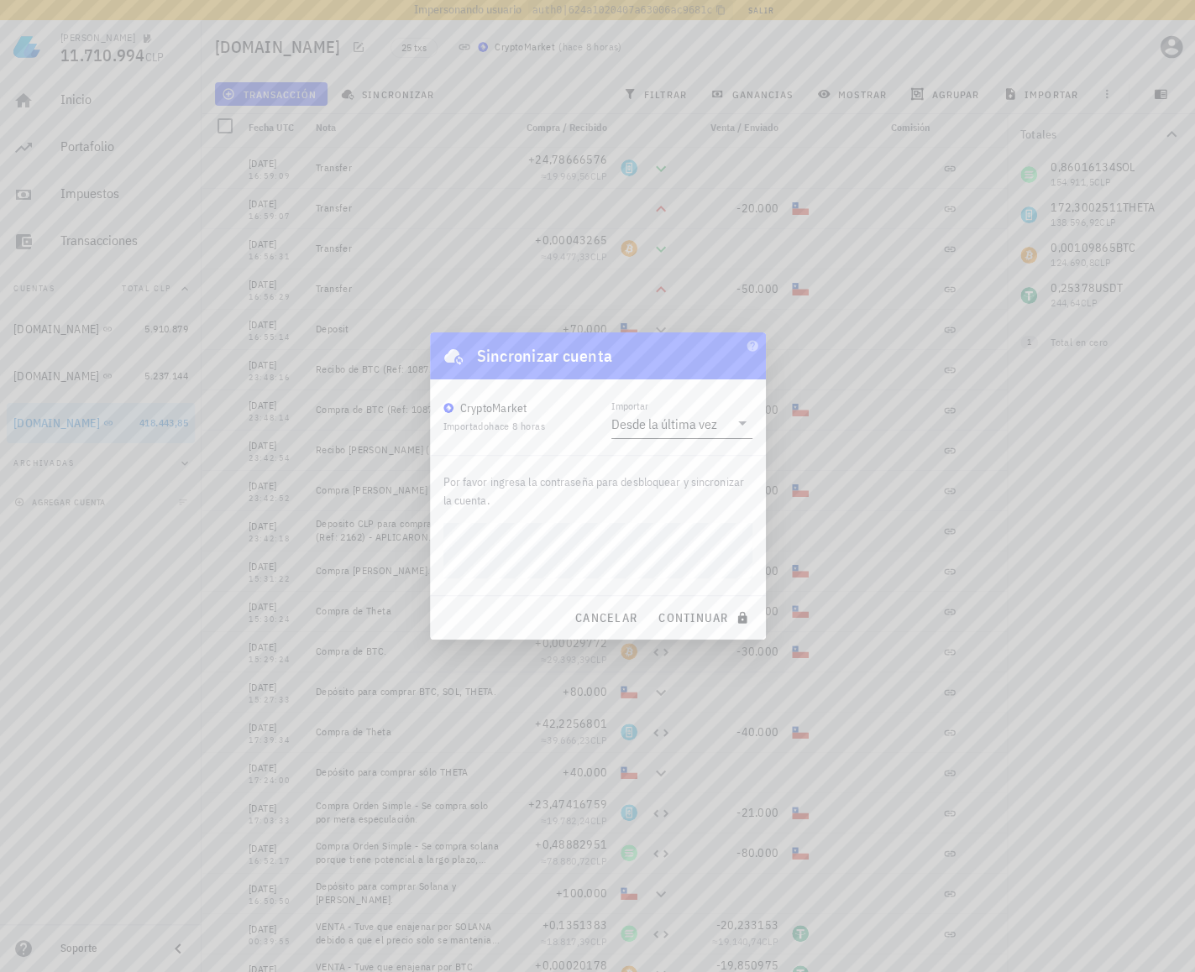
click at [624, 429] on div "Desde la última vez" at bounding box center [664, 424] width 106 height 17
drag, startPoint x: 648, startPoint y: 521, endPoint x: 554, endPoint y: 491, distance: 98.8
click at [647, 521] on div "Intervalo de tiempo" at bounding box center [681, 517] width 114 height 16
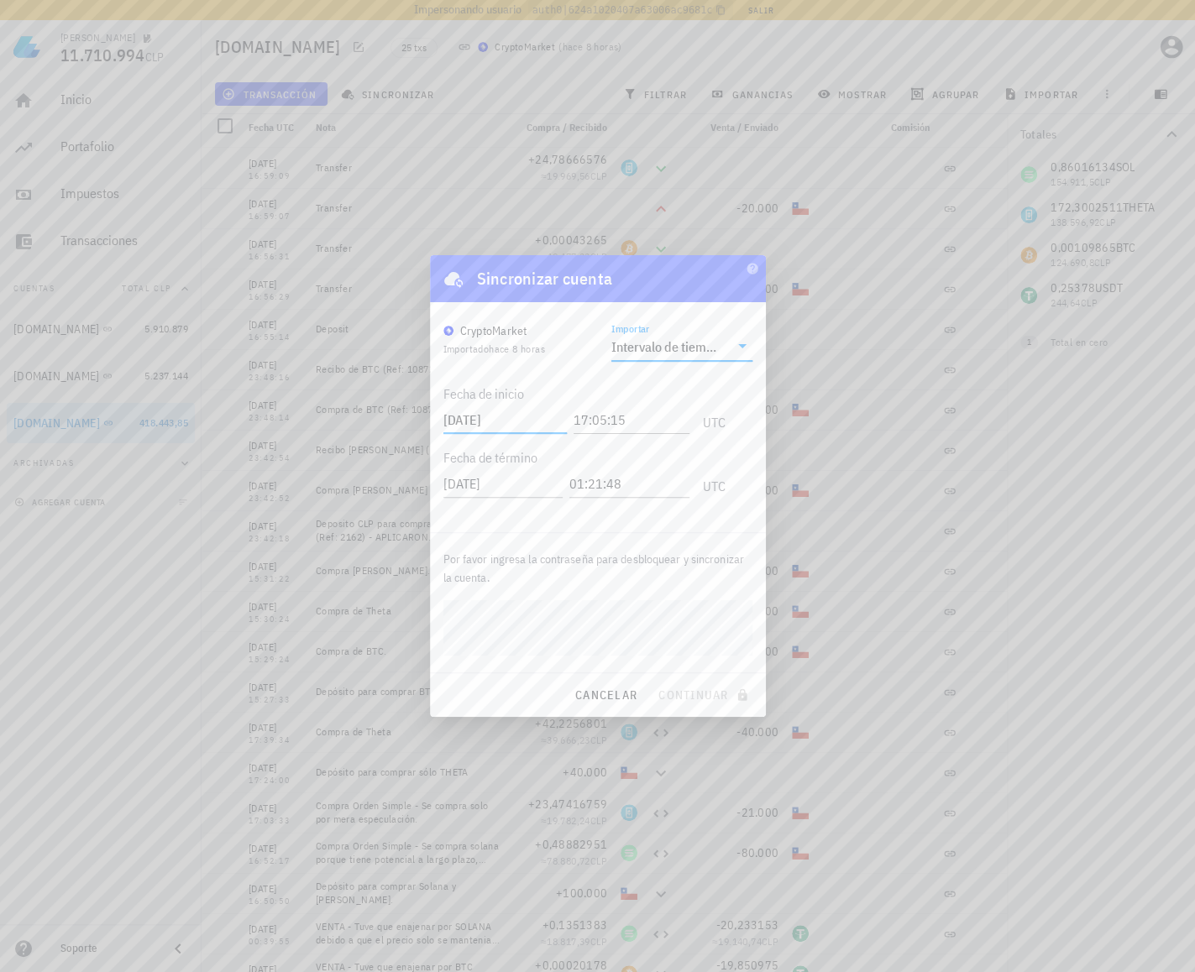
drag, startPoint x: 494, startPoint y: 422, endPoint x: 536, endPoint y: 423, distance: 42.8
click at [536, 423] on input "2025-08-15" at bounding box center [504, 419] width 123 height 27
type input "2025-08-01"
type input "00:00:00"
click at [717, 340] on div "Intervalo de tiempo" at bounding box center [670, 346] width 118 height 29
